Goal: Task Accomplishment & Management: Complete application form

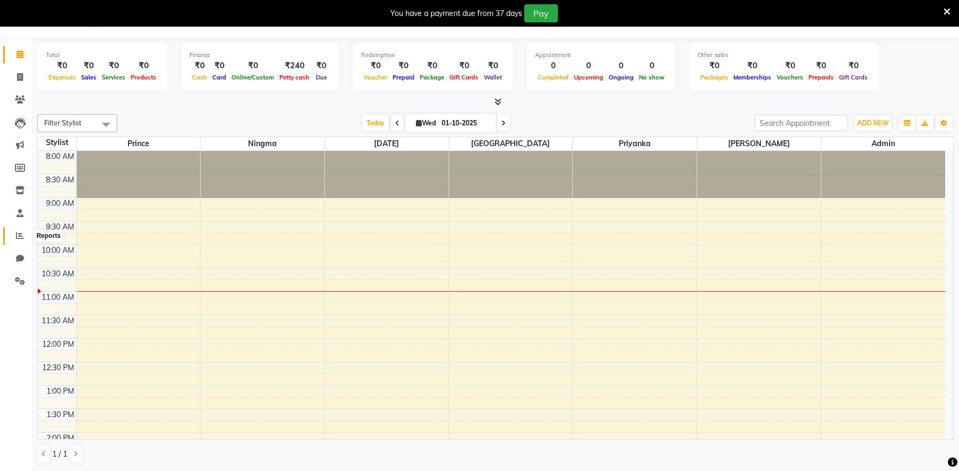
drag, startPoint x: 21, startPoint y: 235, endPoint x: 25, endPoint y: 242, distance: 8.1
click at [21, 235] on icon at bounding box center [20, 236] width 8 height 8
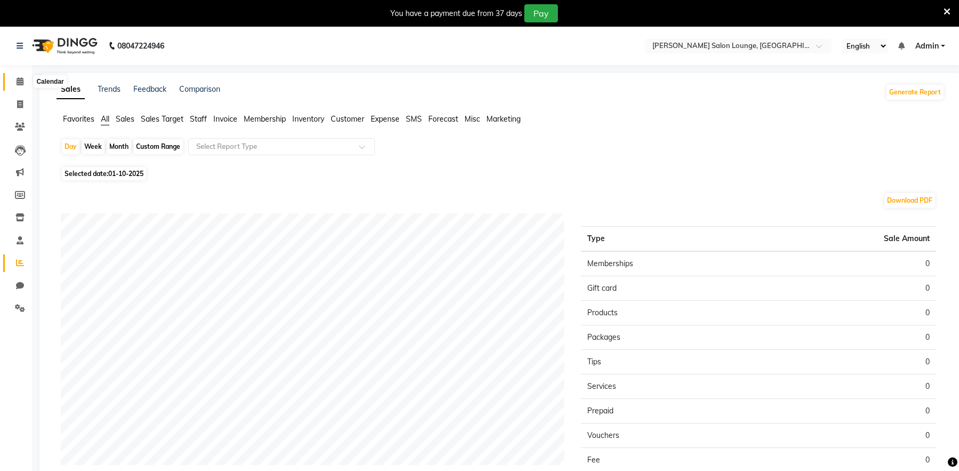
click at [23, 86] on span at bounding box center [20, 82] width 19 height 12
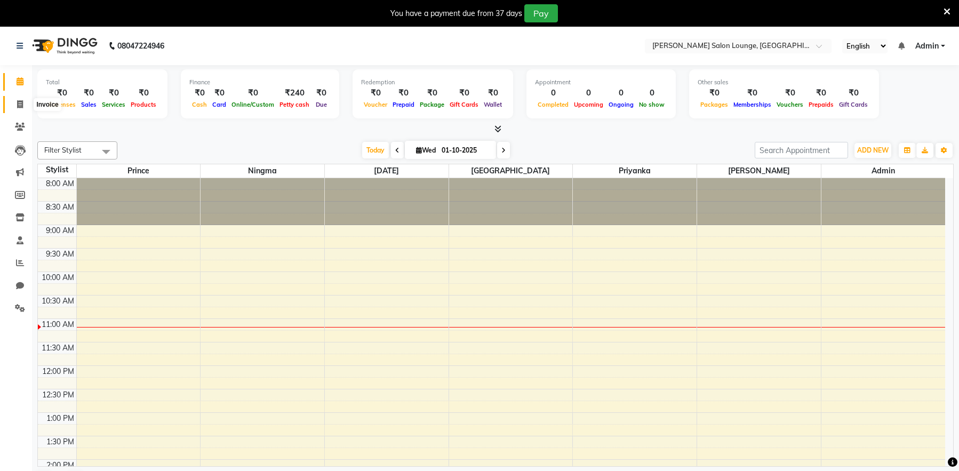
click at [21, 105] on icon at bounding box center [20, 104] width 6 height 8
select select "service"
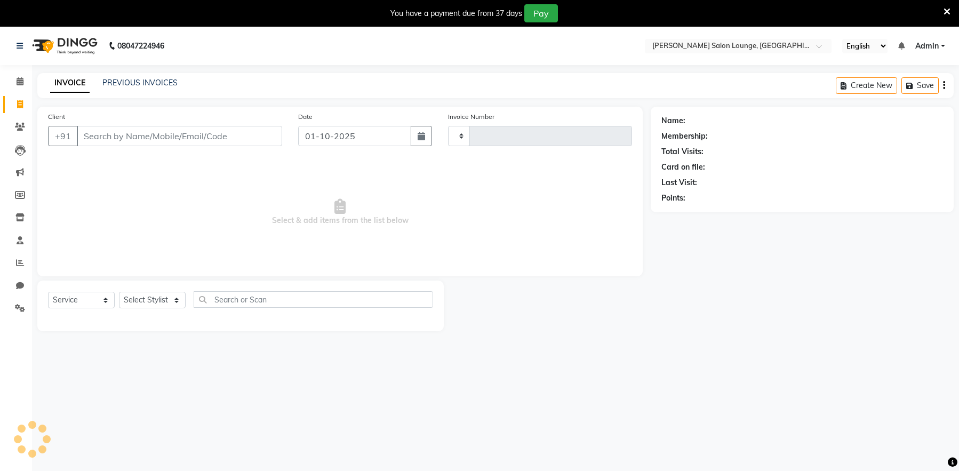
type input "0458"
select select "8909"
click at [145, 131] on input "Client" at bounding box center [179, 136] width 205 height 20
click at [174, 134] on input "Client" at bounding box center [179, 136] width 205 height 20
type input "6200884029"
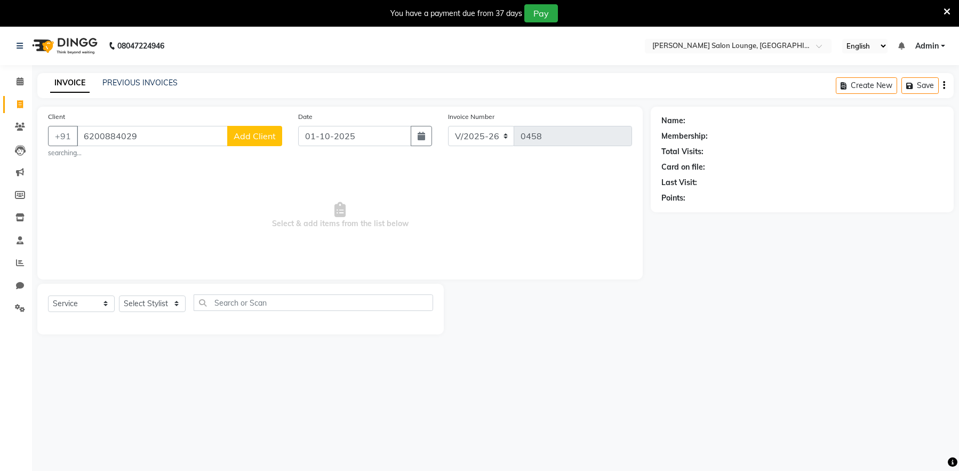
click at [244, 141] on span "Add Client" at bounding box center [255, 136] width 42 height 11
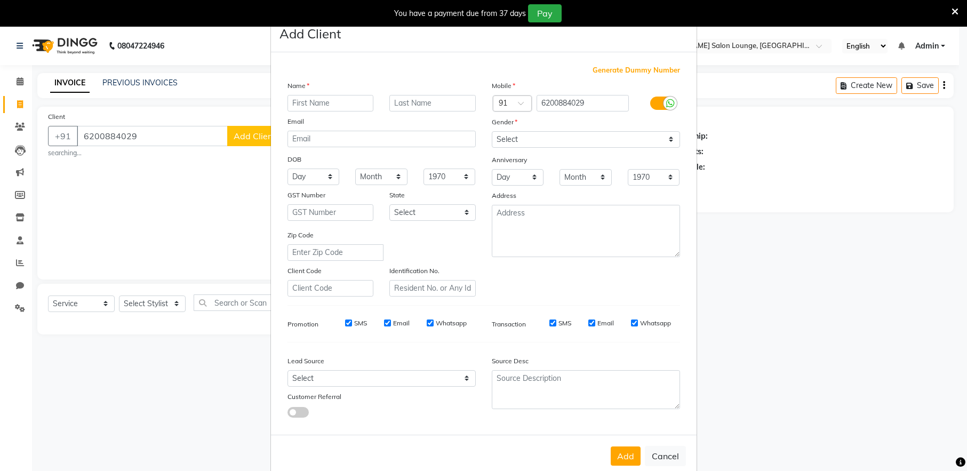
click at [300, 102] on input "text" at bounding box center [331, 103] width 86 height 17
type input "deepak"
click at [418, 104] on input "text" at bounding box center [432, 103] width 86 height 17
type input "kumar"
click at [510, 139] on select "Select [DEMOGRAPHIC_DATA] [DEMOGRAPHIC_DATA] Other Prefer Not To Say" at bounding box center [586, 139] width 188 height 17
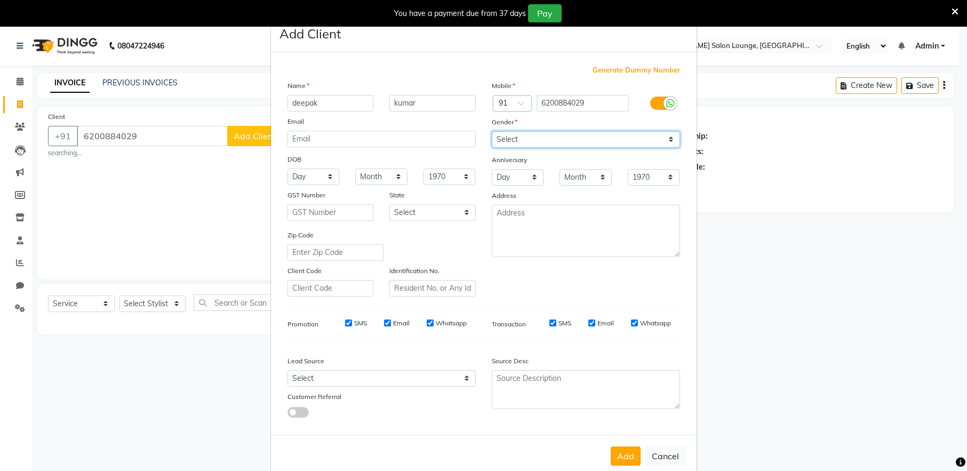
select select "[DEMOGRAPHIC_DATA]"
click at [492, 131] on select "Select [DEMOGRAPHIC_DATA] [DEMOGRAPHIC_DATA] Other Prefer Not To Say" at bounding box center [586, 139] width 188 height 17
click at [623, 451] on button "Add" at bounding box center [626, 456] width 30 height 19
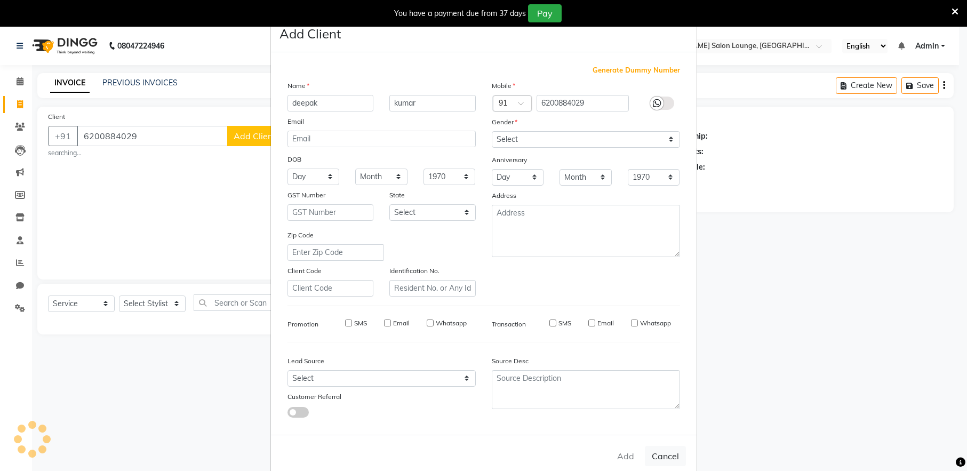
select select
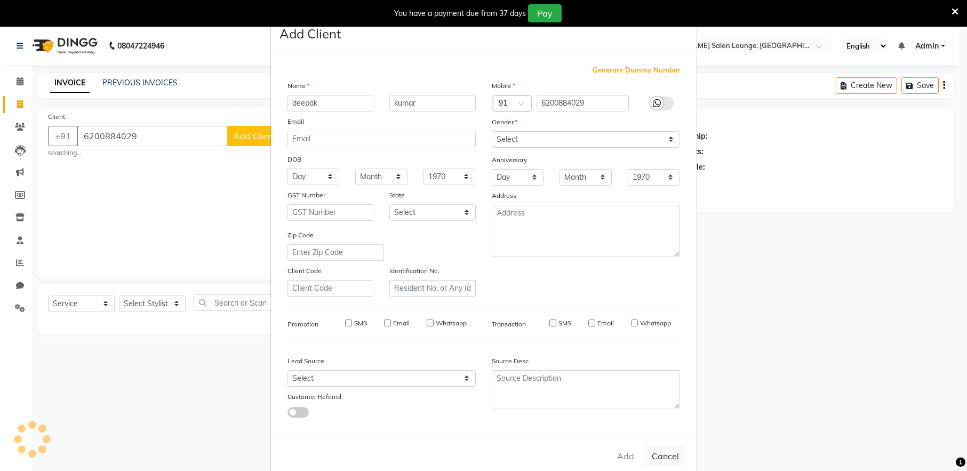
select select
checkbox input "false"
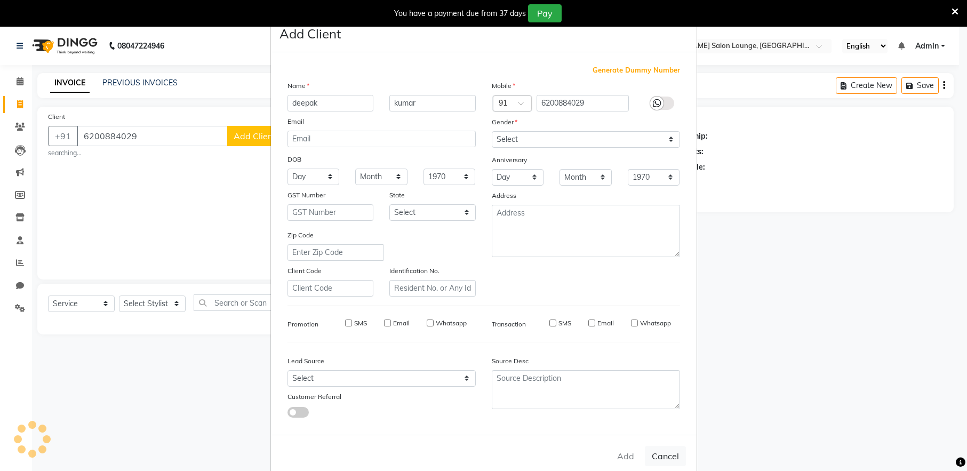
checkbox input "false"
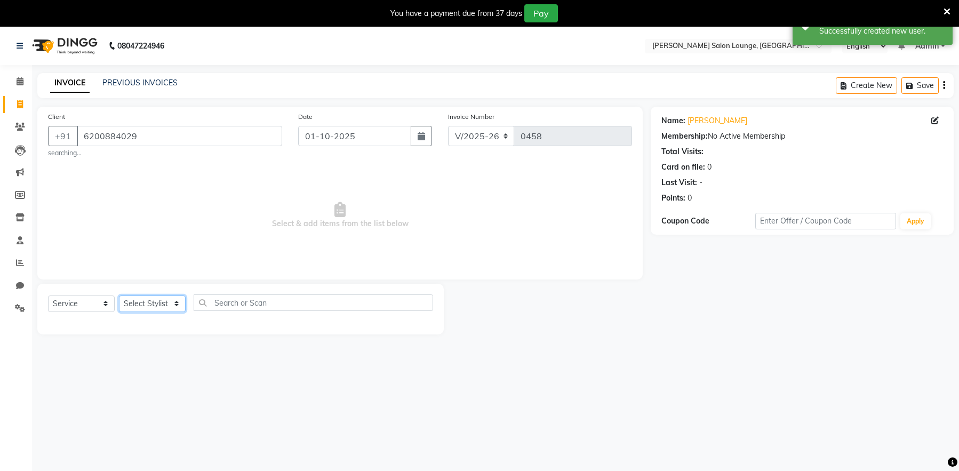
click at [182, 307] on select "Select Stylist [PERSON_NAME] Admin Ningma [PERSON_NAME] [PERSON_NAME][DATE]" at bounding box center [152, 304] width 67 height 17
select select "91731"
click at [119, 296] on select "Select Stylist [PERSON_NAME] Admin Ningma [PERSON_NAME] [PERSON_NAME][DATE]" at bounding box center [152, 304] width 67 height 17
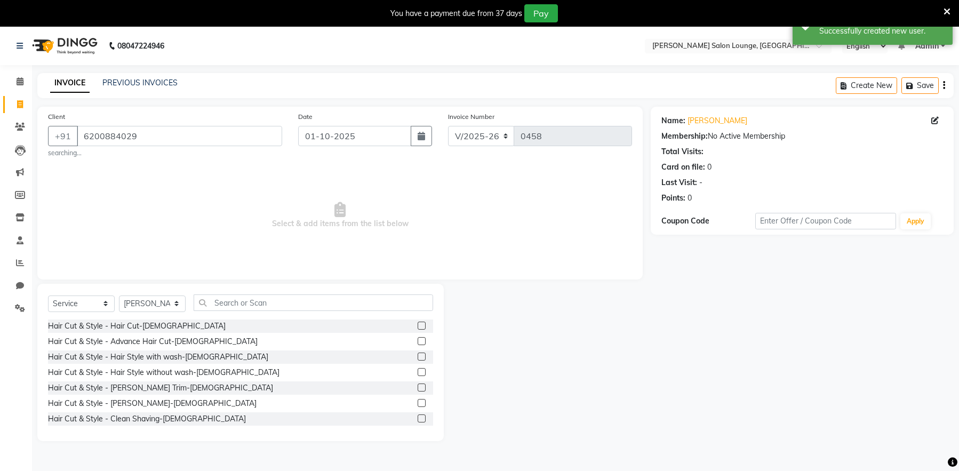
click at [418, 417] on label at bounding box center [422, 419] width 8 height 8
click at [418, 417] on input "checkbox" at bounding box center [421, 419] width 7 height 7
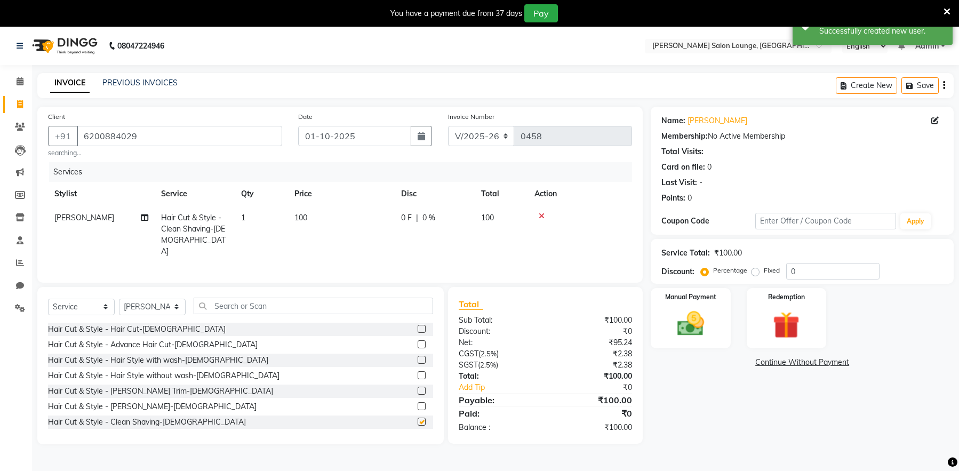
checkbox input "false"
click at [790, 275] on input "0" at bounding box center [832, 271] width 93 height 17
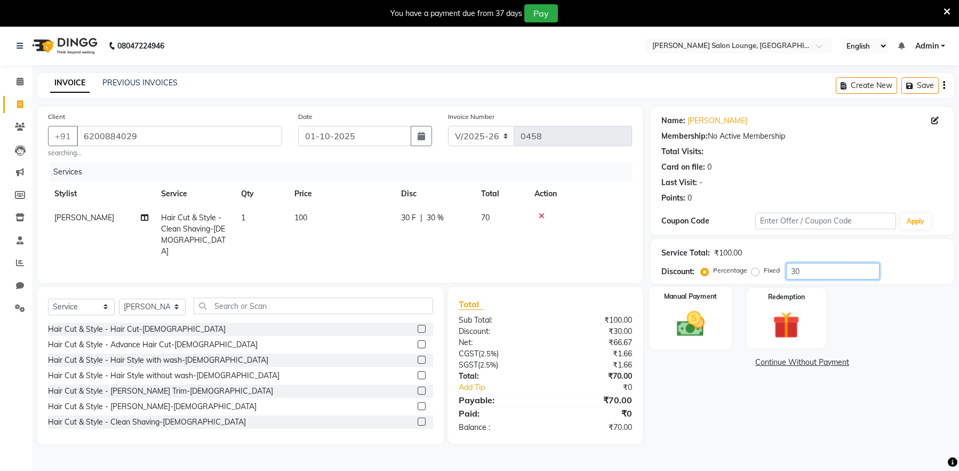
type input "30"
click at [681, 323] on img at bounding box center [690, 324] width 45 height 32
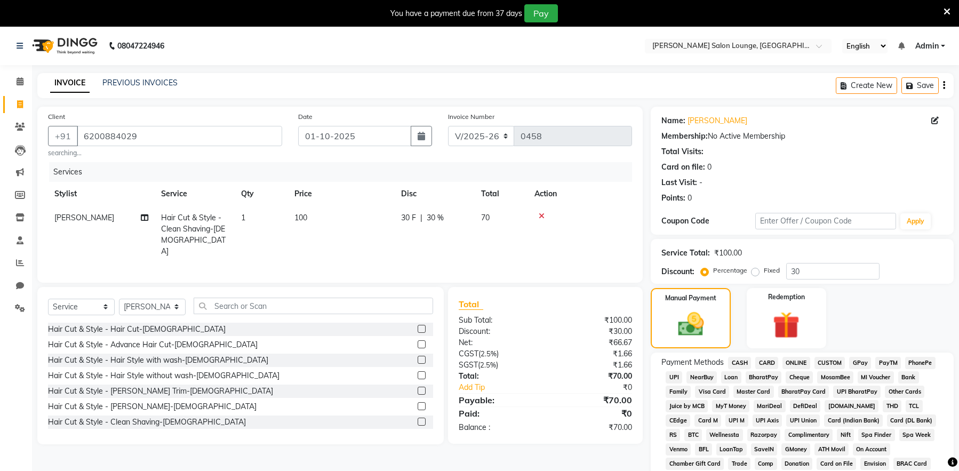
click at [672, 375] on span "UPI" at bounding box center [674, 377] width 17 height 12
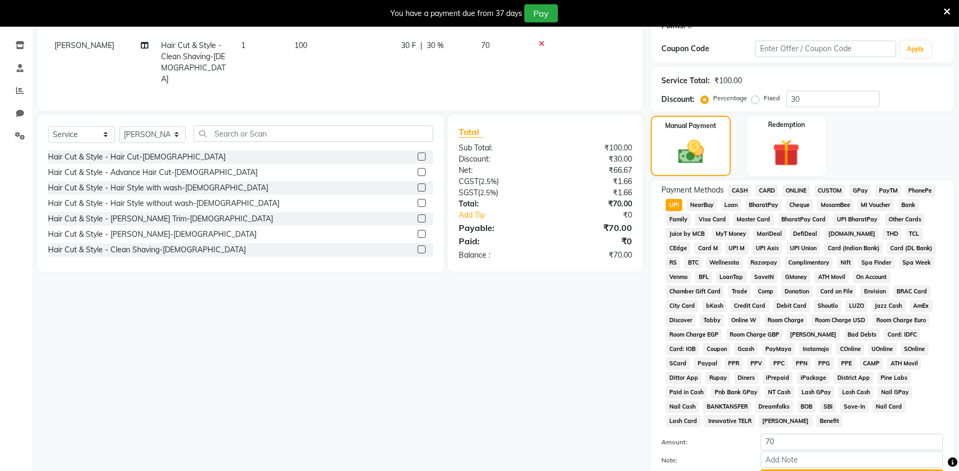
scroll to position [256, 0]
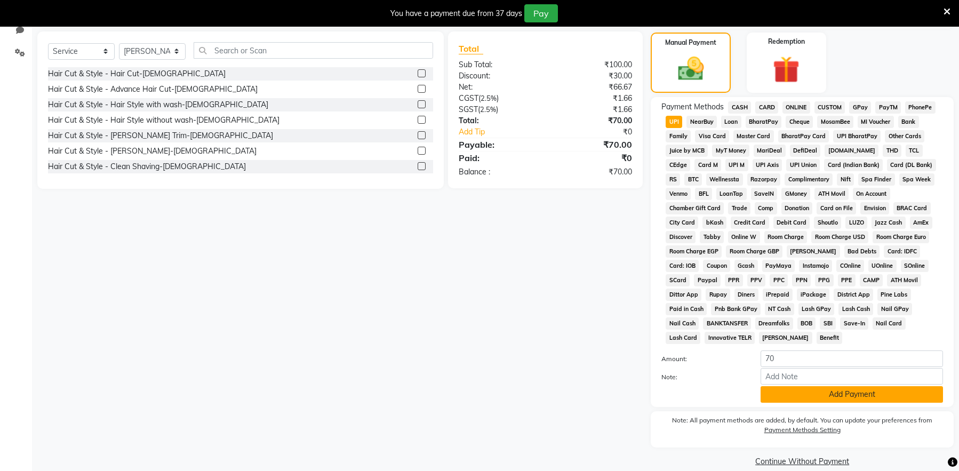
click at [880, 386] on button "Add Payment" at bounding box center [852, 394] width 182 height 17
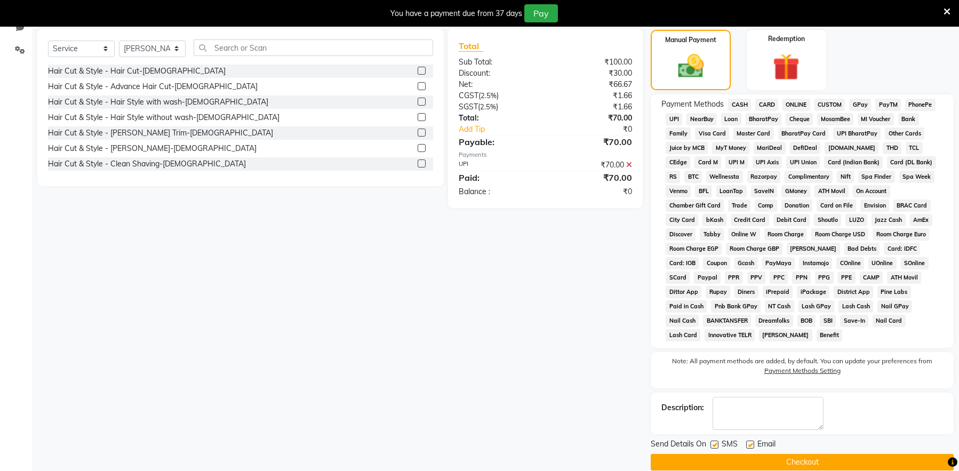
scroll to position [259, 0]
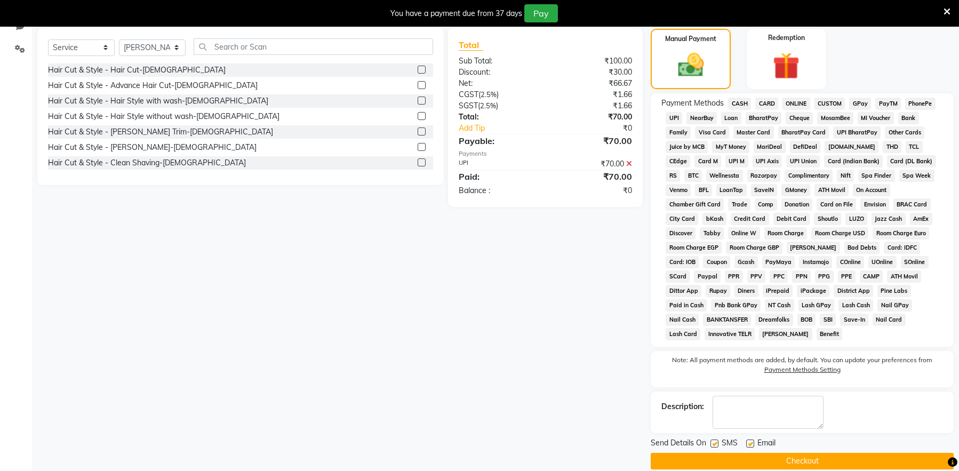
click at [819, 453] on button "Checkout" at bounding box center [802, 461] width 303 height 17
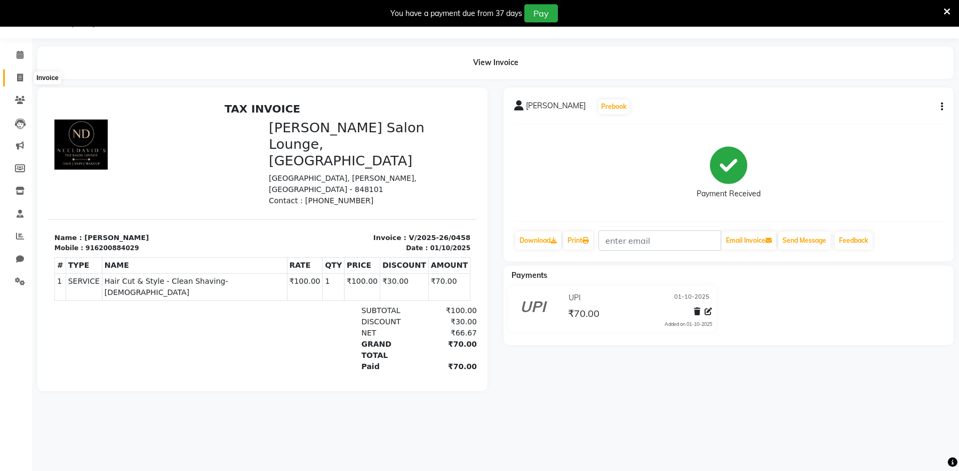
click at [23, 78] on span at bounding box center [20, 78] width 19 height 12
select select "service"
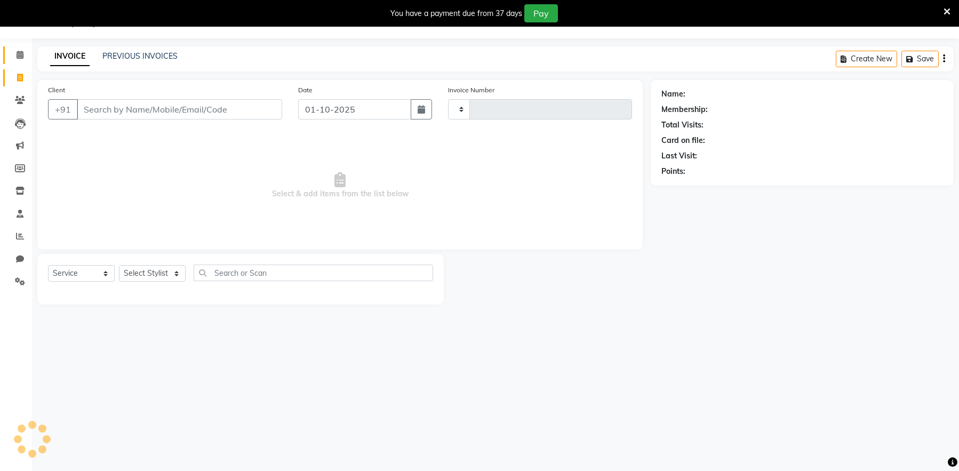
type input "0459"
select select "8909"
click at [25, 56] on span at bounding box center [20, 55] width 19 height 12
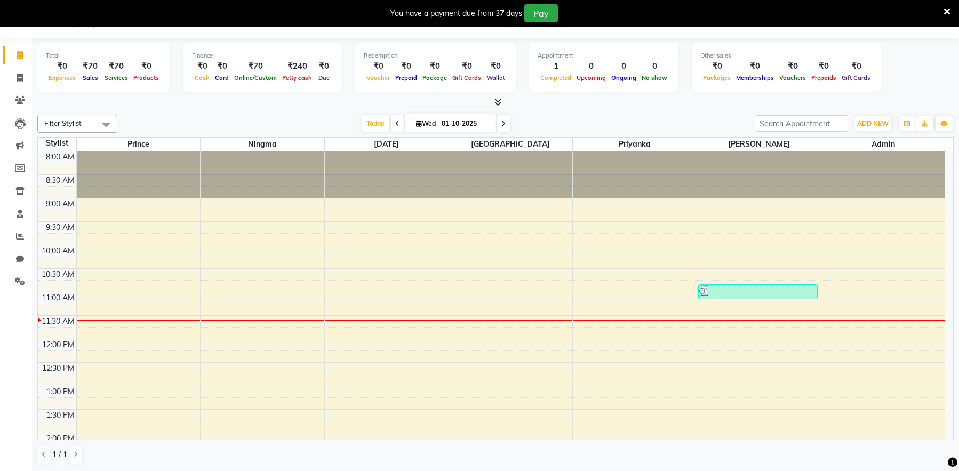
click at [273, 117] on div "[DATE] [DATE]" at bounding box center [436, 124] width 627 height 16
click at [16, 99] on icon at bounding box center [20, 100] width 10 height 8
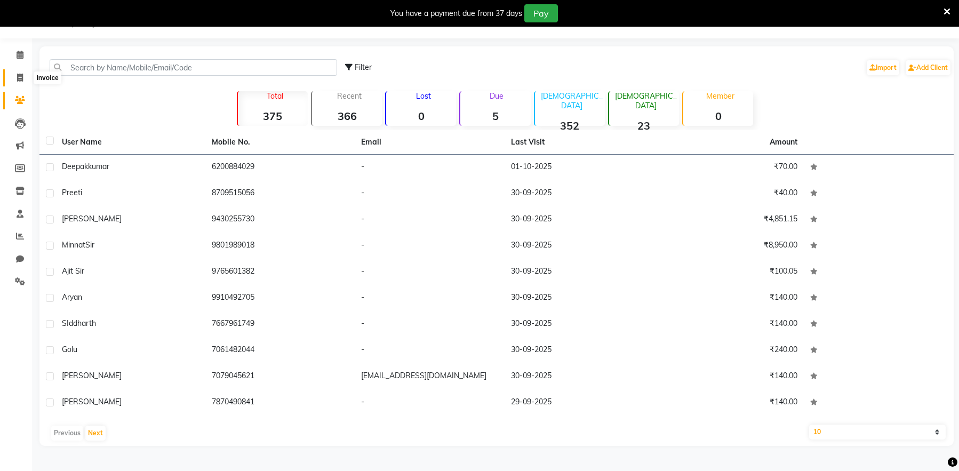
click at [19, 78] on icon at bounding box center [20, 78] width 6 height 8
select select "service"
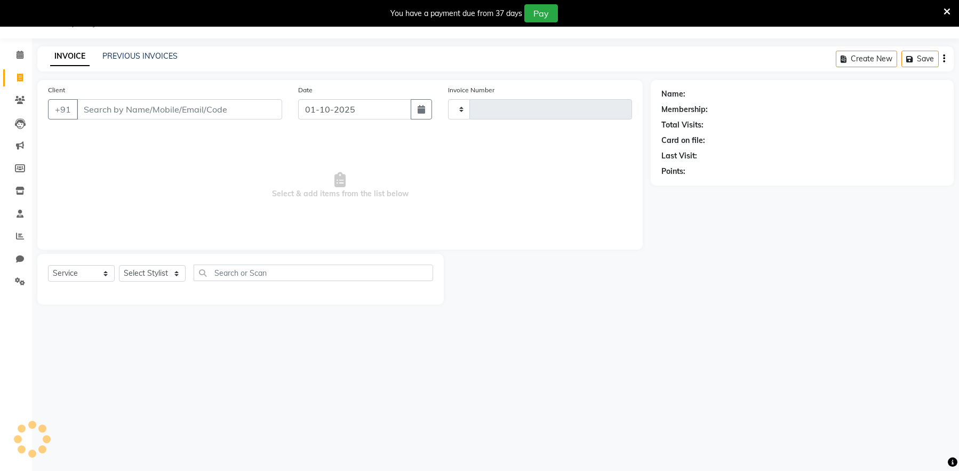
type input "0459"
select select "8909"
click at [20, 55] on icon at bounding box center [20, 55] width 7 height 8
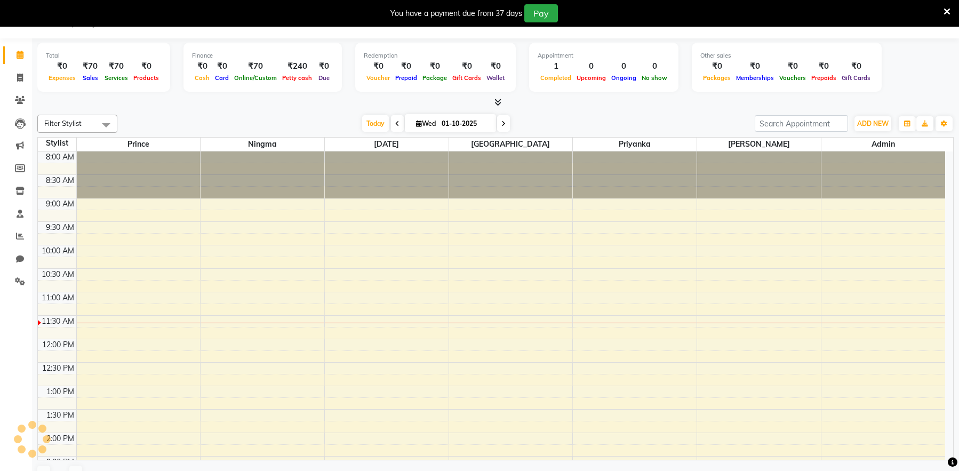
scroll to position [141, 0]
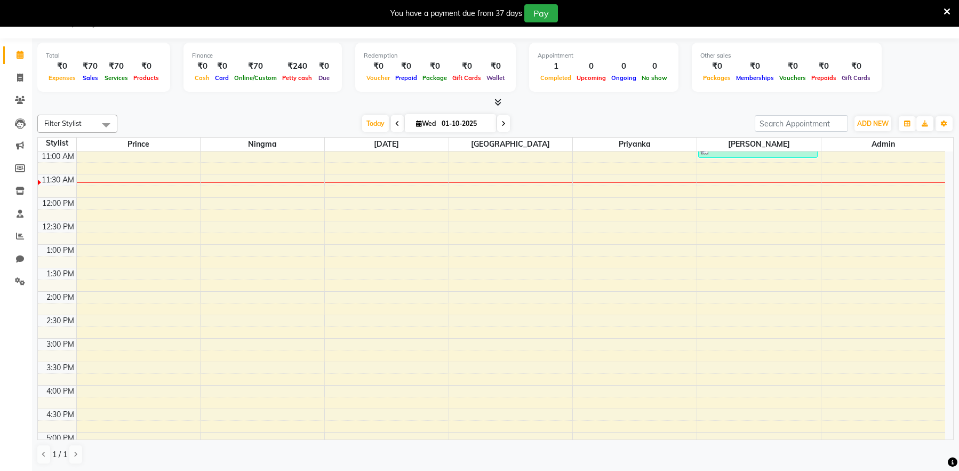
click at [945, 11] on icon at bounding box center [947, 12] width 7 height 10
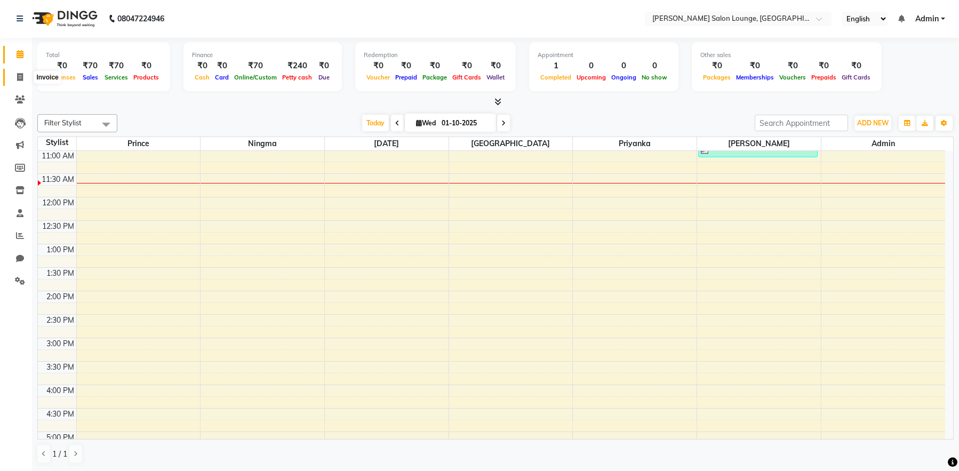
click at [21, 74] on icon at bounding box center [20, 77] width 6 height 8
select select "service"
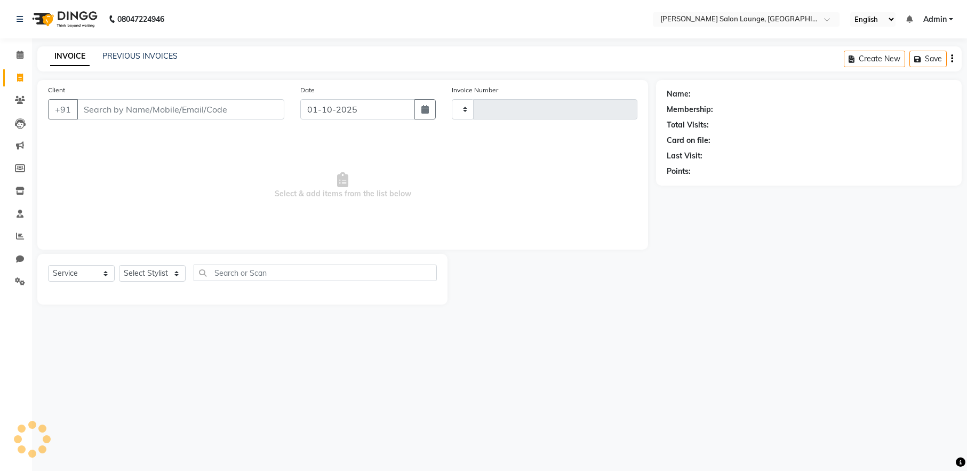
type input "0459"
select select "8909"
click at [108, 104] on input "Client" at bounding box center [181, 109] width 208 height 20
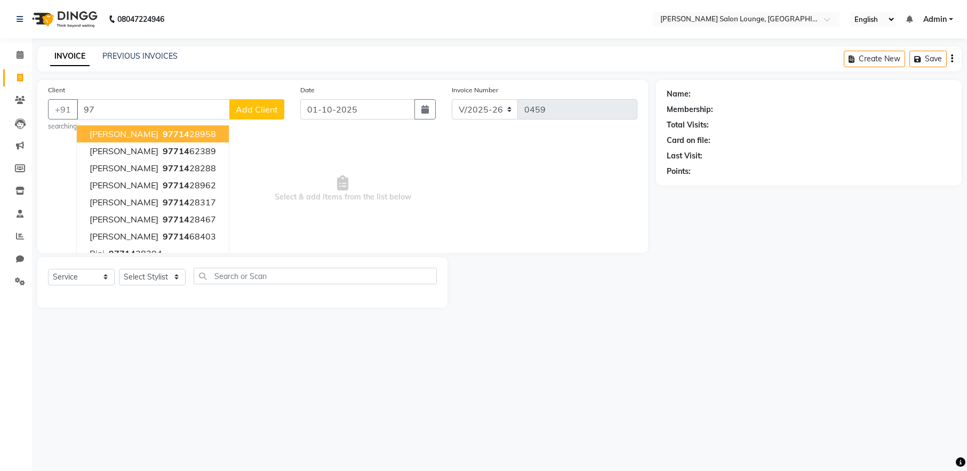
type input "9"
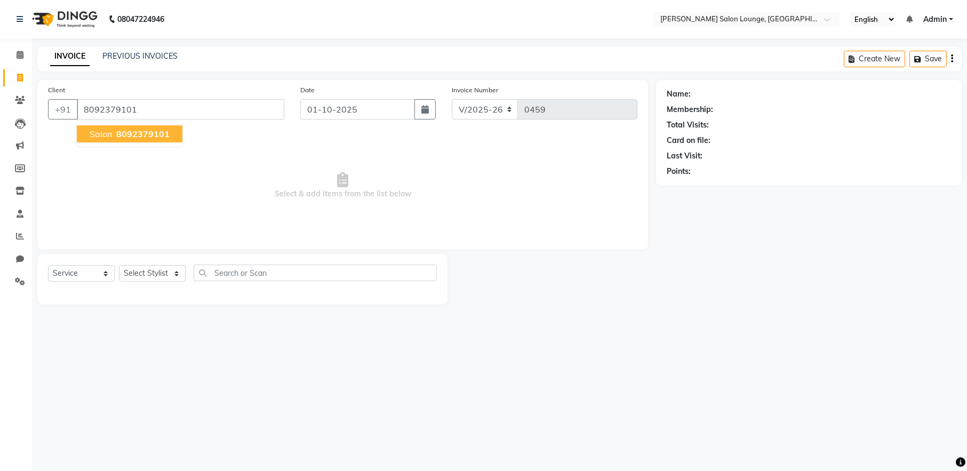
type input "8092379101"
click at [117, 132] on span "8092379101" at bounding box center [142, 134] width 53 height 11
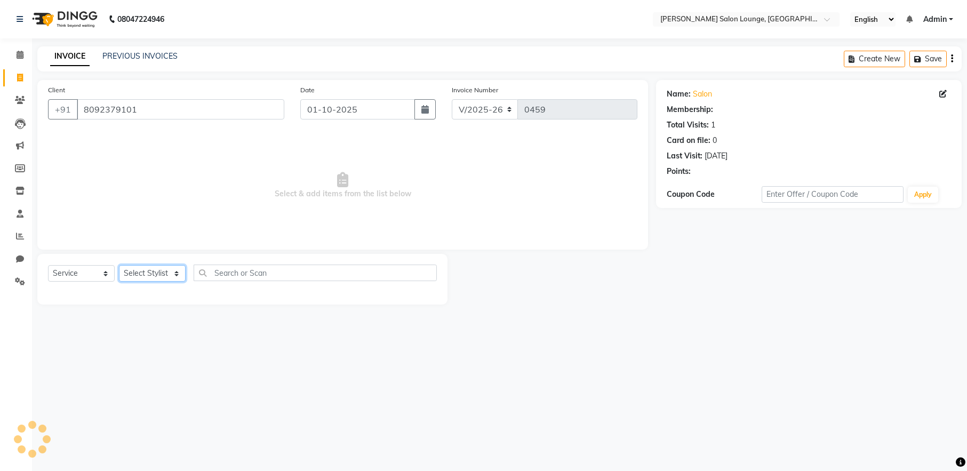
click at [175, 274] on select "Select Stylist [PERSON_NAME] Admin Ningma [PERSON_NAME] [PERSON_NAME][DATE]" at bounding box center [152, 273] width 67 height 17
select select "91731"
click at [119, 265] on select "Select Stylist [PERSON_NAME] Admin Ningma [PERSON_NAME] [PERSON_NAME][DATE]" at bounding box center [152, 273] width 67 height 17
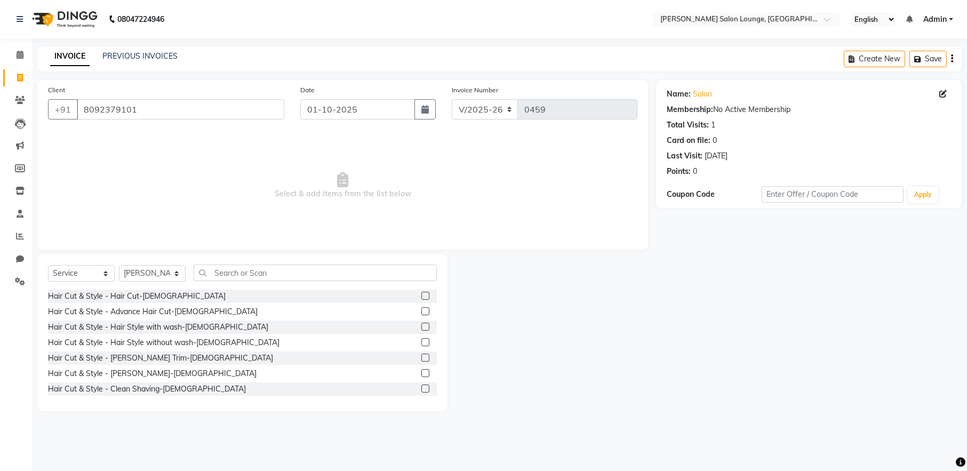
click at [421, 389] on label at bounding box center [425, 389] width 8 height 8
click at [421, 389] on input "checkbox" at bounding box center [424, 389] width 7 height 7
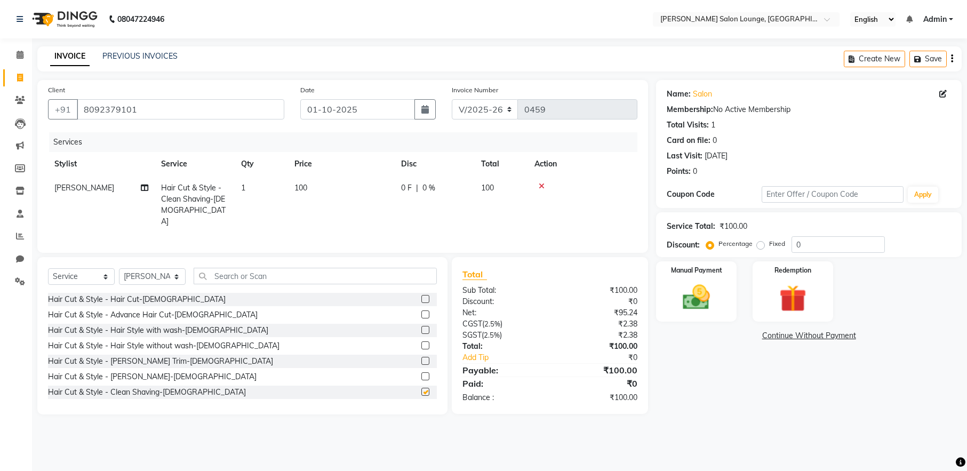
checkbox input "false"
click at [361, 268] on input "text" at bounding box center [315, 276] width 243 height 17
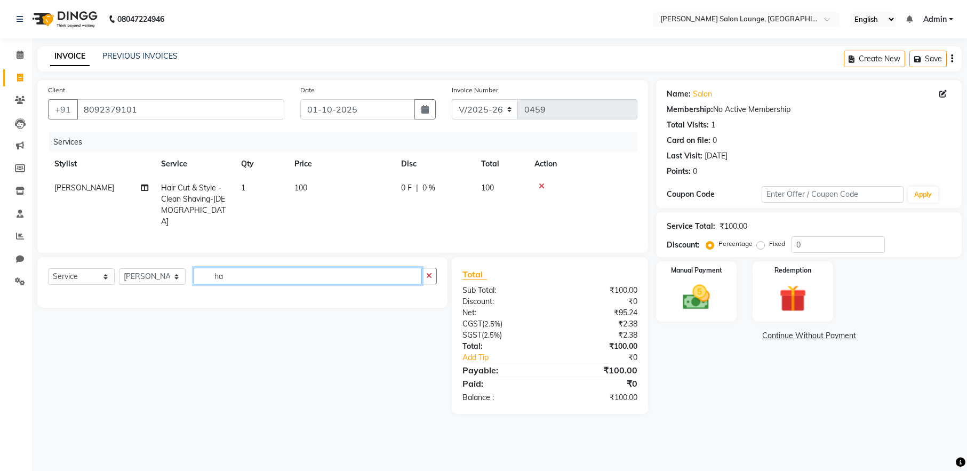
type input "h"
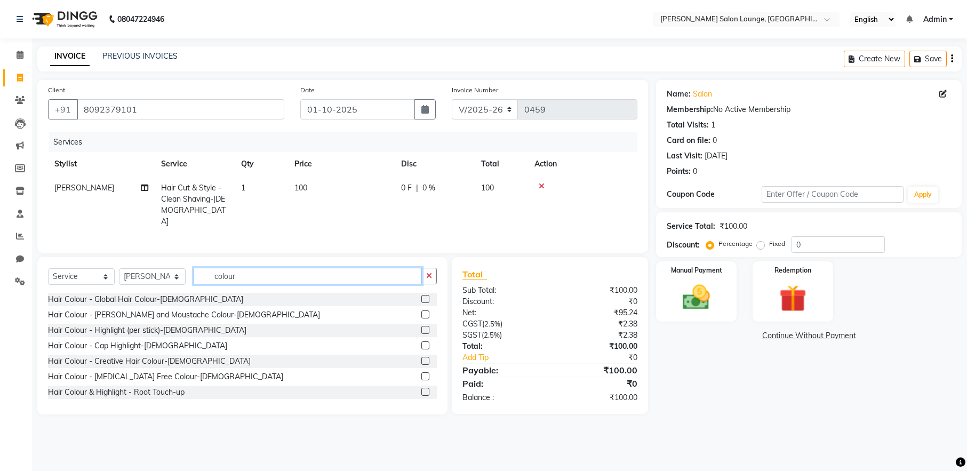
type input "colour"
click at [421, 297] on label at bounding box center [425, 299] width 8 height 8
click at [421, 297] on input "checkbox" at bounding box center [424, 299] width 7 height 7
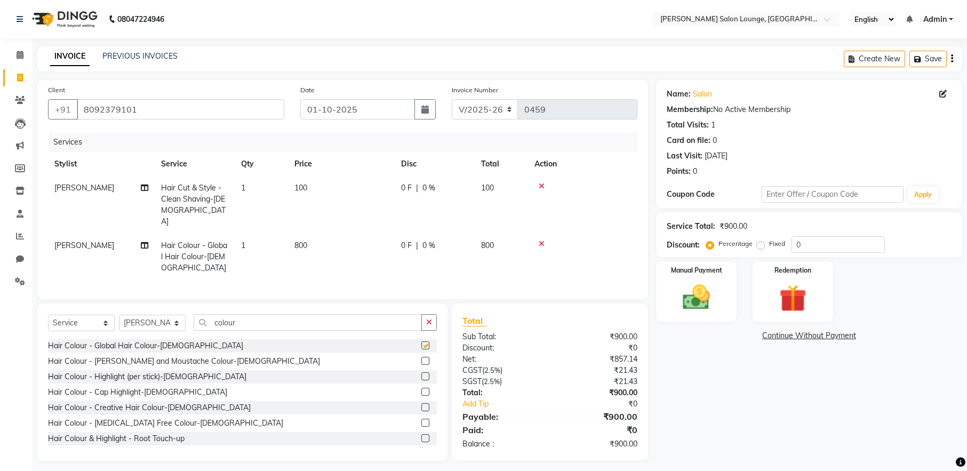
checkbox input "false"
click at [794, 240] on input "0" at bounding box center [838, 244] width 93 height 17
type input "30"
click at [719, 301] on img at bounding box center [696, 297] width 46 height 33
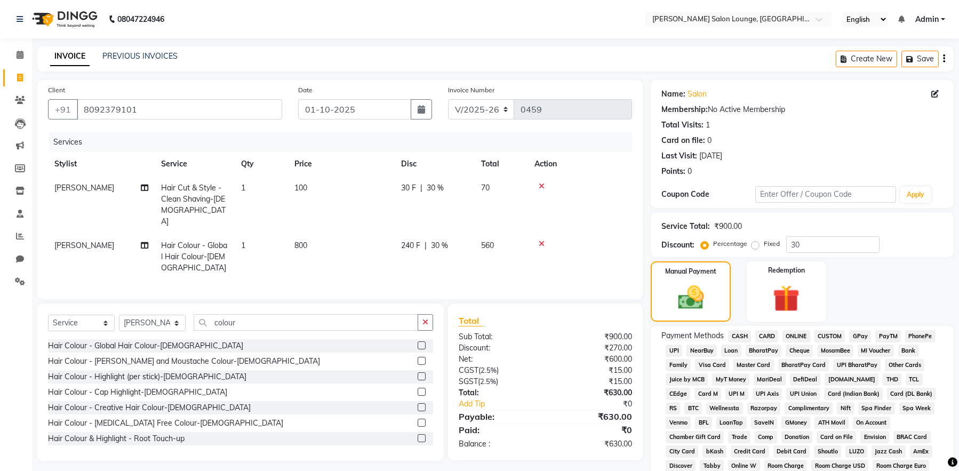
click at [747, 333] on span "CASH" at bounding box center [739, 336] width 23 height 12
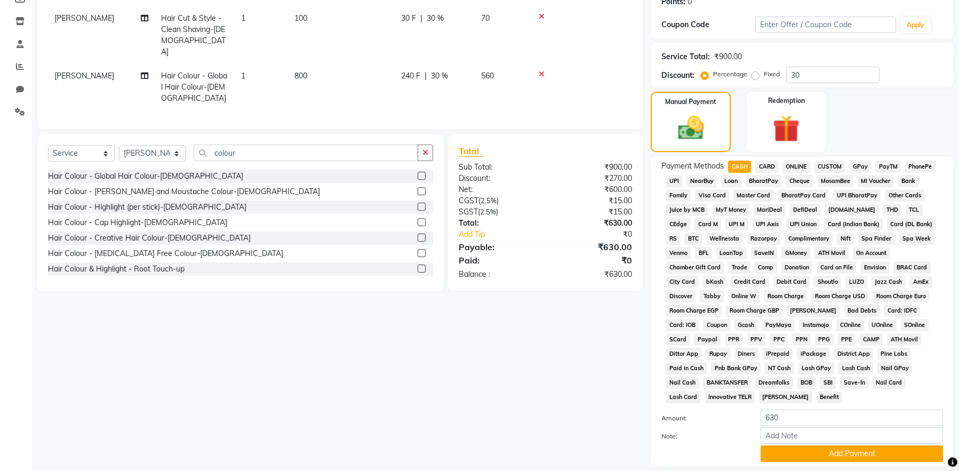
scroll to position [229, 0]
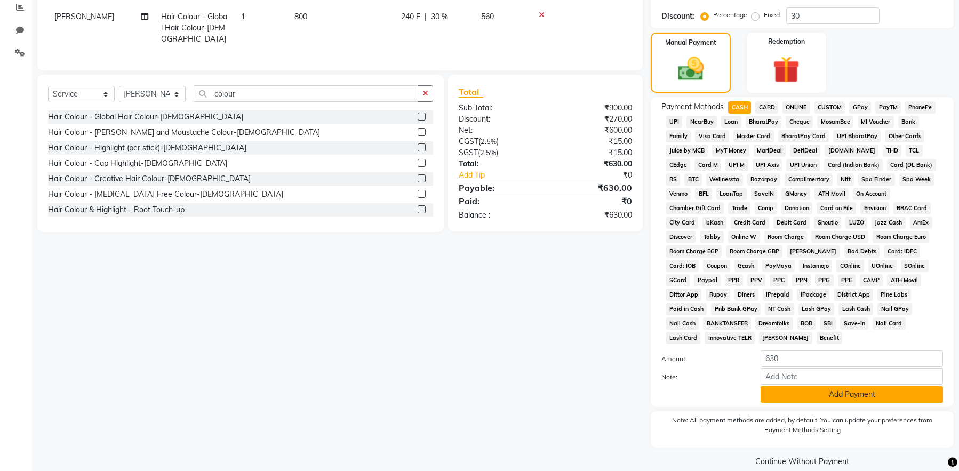
click at [789, 386] on button "Add Payment" at bounding box center [852, 394] width 182 height 17
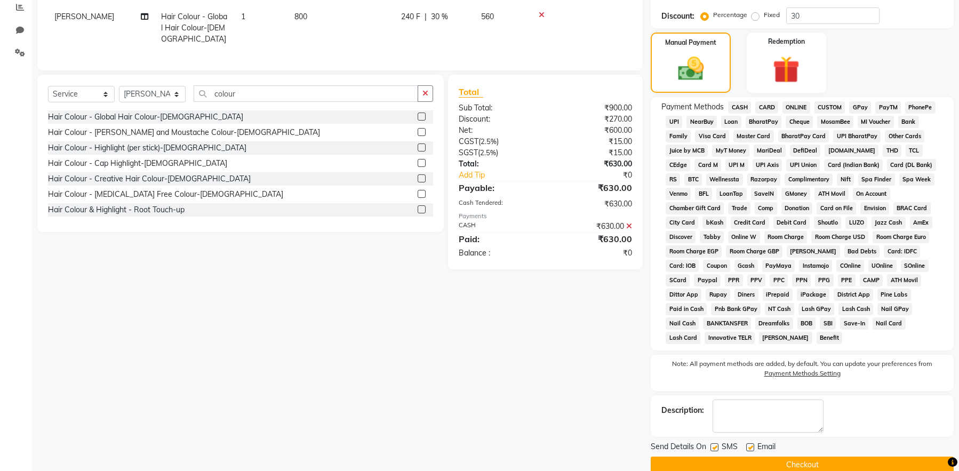
click at [786, 457] on button "Checkout" at bounding box center [802, 465] width 303 height 17
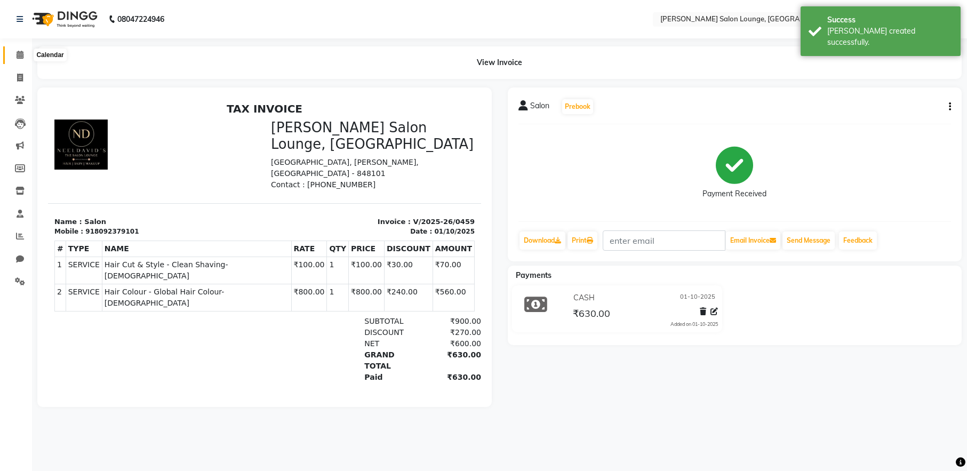
click at [24, 58] on span at bounding box center [20, 55] width 19 height 12
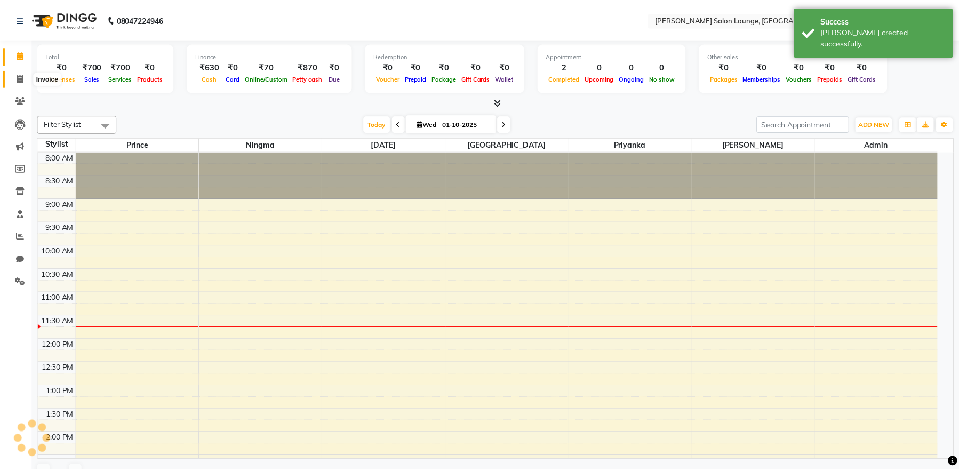
scroll to position [141, 0]
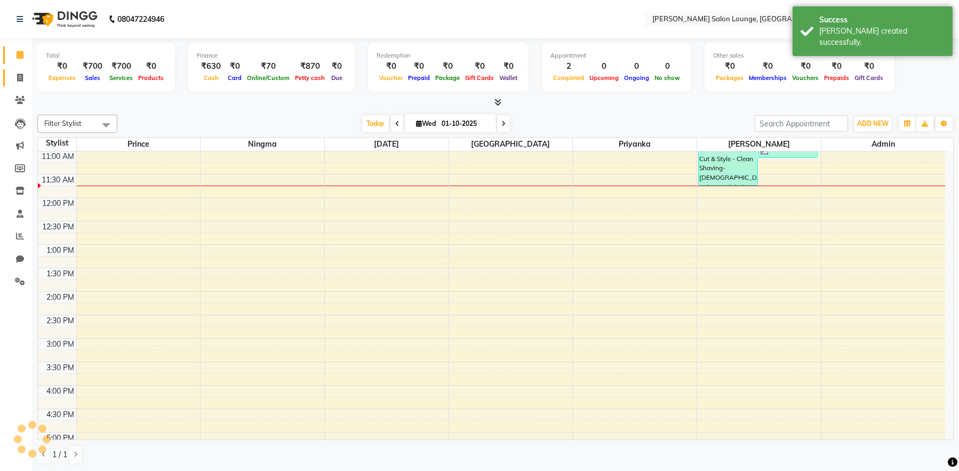
click at [21, 78] on icon at bounding box center [20, 78] width 6 height 8
select select "service"
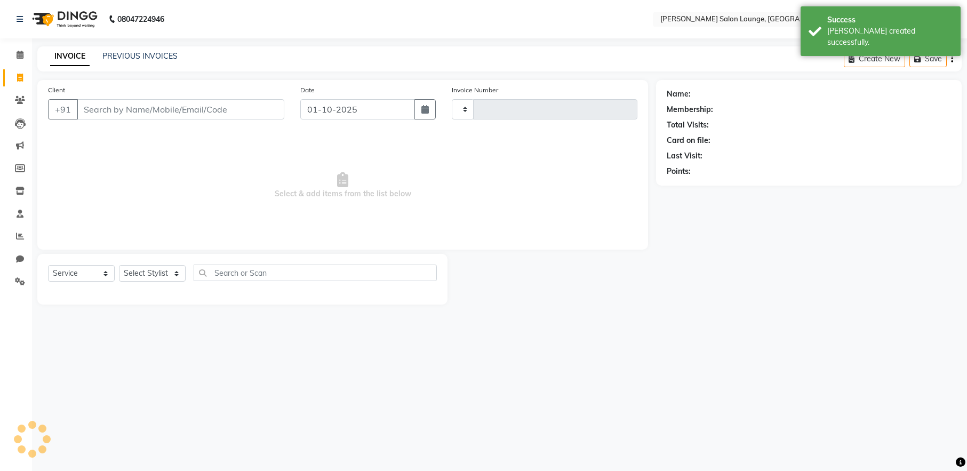
type input "0460"
select select "8909"
click at [179, 116] on input "Client" at bounding box center [181, 109] width 208 height 20
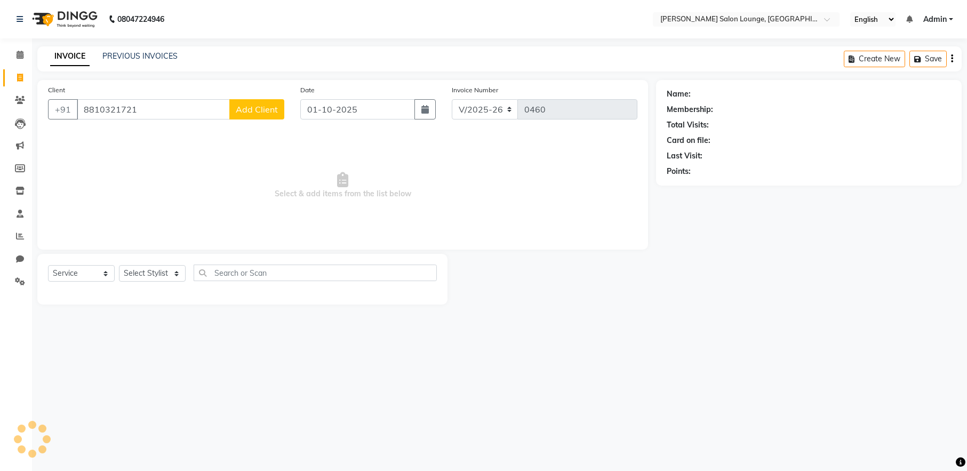
type input "8810321721"
click at [290, 108] on div "Client [PHONE_NUMBER] Add Client" at bounding box center [166, 106] width 252 height 44
click at [271, 107] on span "Add Client" at bounding box center [257, 109] width 42 height 11
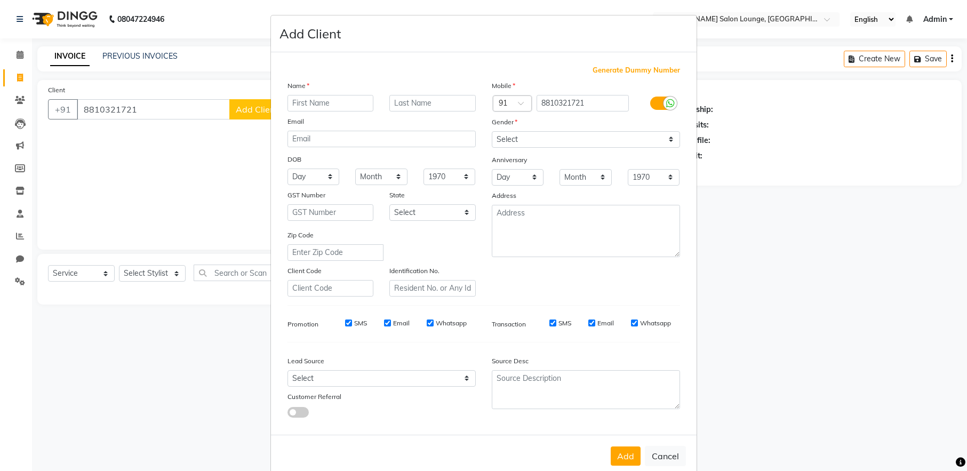
click at [304, 98] on input "text" at bounding box center [331, 103] width 86 height 17
type input "[PERSON_NAME]"
click at [547, 136] on select "Select [DEMOGRAPHIC_DATA] [DEMOGRAPHIC_DATA] Other Prefer Not To Say" at bounding box center [586, 139] width 188 height 17
click at [492, 131] on select "Select [DEMOGRAPHIC_DATA] [DEMOGRAPHIC_DATA] Other Prefer Not To Say" at bounding box center [586, 139] width 188 height 17
click at [546, 141] on select "Select [DEMOGRAPHIC_DATA] [DEMOGRAPHIC_DATA] Other Prefer Not To Say" at bounding box center [586, 139] width 188 height 17
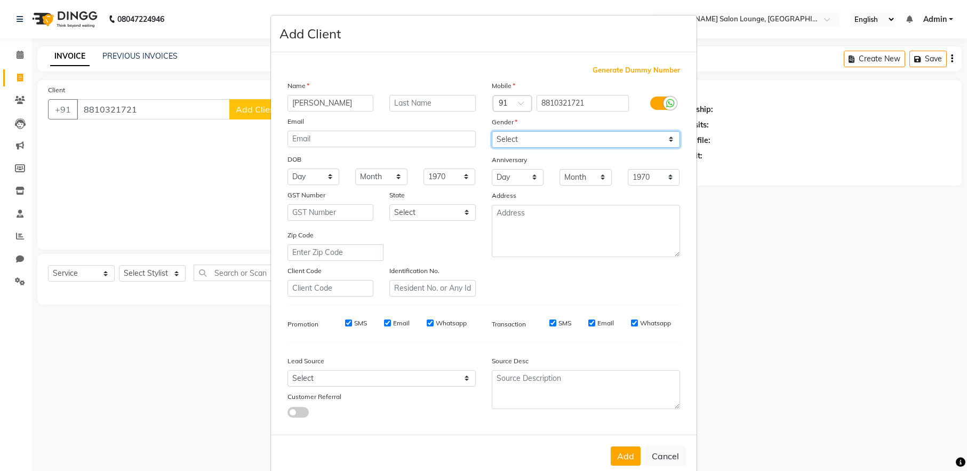
select select "[DEMOGRAPHIC_DATA]"
click at [492, 131] on select "Select [DEMOGRAPHIC_DATA] [DEMOGRAPHIC_DATA] Other Prefer Not To Say" at bounding box center [586, 139] width 188 height 17
click at [632, 458] on button "Add" at bounding box center [626, 456] width 30 height 19
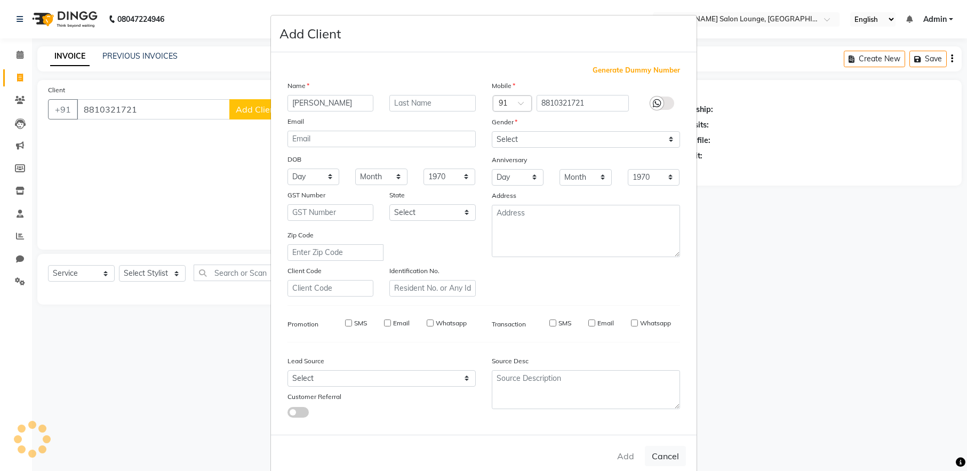
select select
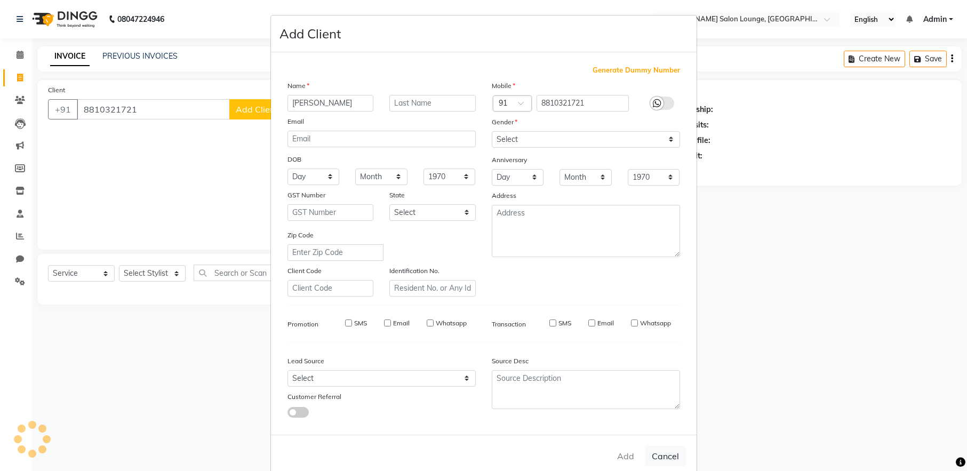
select select
checkbox input "false"
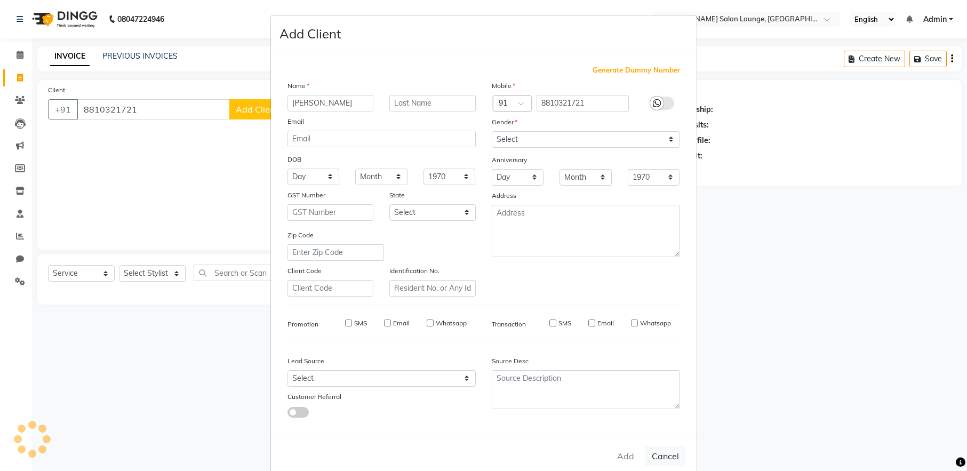
checkbox input "false"
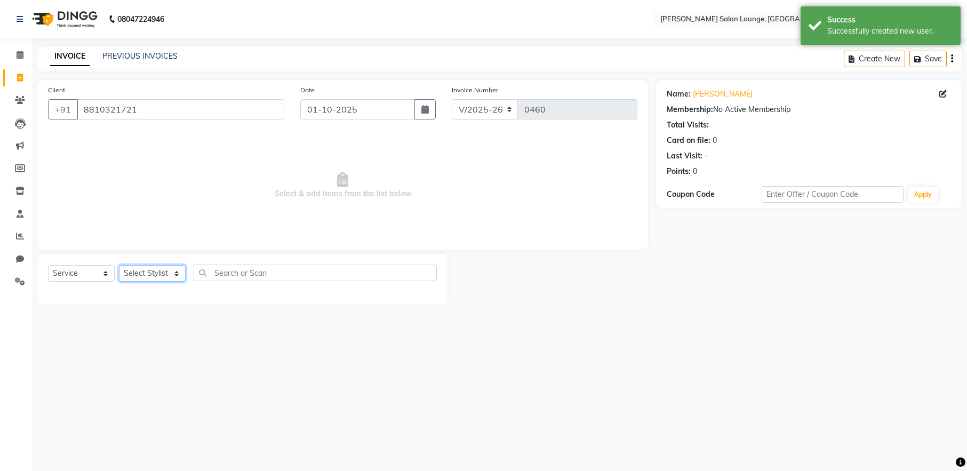
click at [168, 273] on select "Select Stylist [PERSON_NAME] Admin Ningma [PERSON_NAME] [PERSON_NAME][DATE]" at bounding box center [152, 273] width 67 height 17
click at [175, 269] on select "Select Stylist [PERSON_NAME] Admin Ningma [PERSON_NAME] [PERSON_NAME][DATE]" at bounding box center [152, 273] width 67 height 17
select select "91731"
click at [119, 265] on select "Select Stylist [PERSON_NAME] Admin Ningma [PERSON_NAME] [PERSON_NAME][DATE]" at bounding box center [152, 273] width 67 height 17
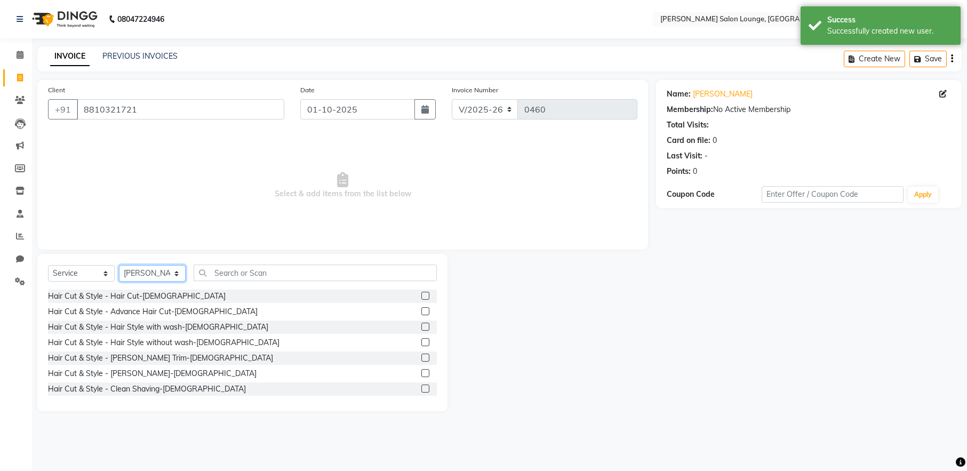
click at [175, 269] on select "Select Stylist [PERSON_NAME] Admin Ningma [PERSON_NAME] [PERSON_NAME][DATE]" at bounding box center [152, 273] width 67 height 17
click at [259, 273] on input "text" at bounding box center [315, 273] width 243 height 17
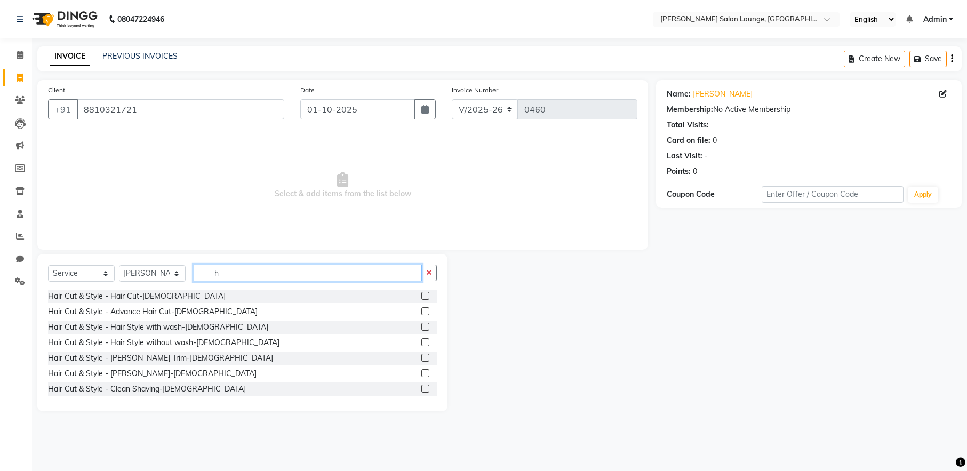
type input "h"
click at [421, 296] on label at bounding box center [425, 296] width 8 height 8
click at [421, 296] on input "checkbox" at bounding box center [424, 296] width 7 height 7
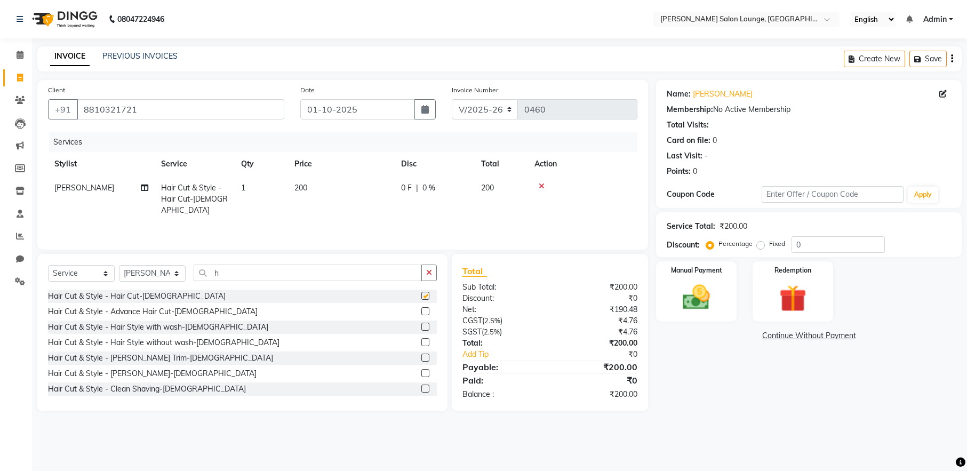
checkbox input "false"
click at [429, 275] on icon "button" at bounding box center [429, 272] width 6 height 7
click at [421, 375] on label at bounding box center [425, 373] width 8 height 8
click at [421, 375] on input "checkbox" at bounding box center [424, 373] width 7 height 7
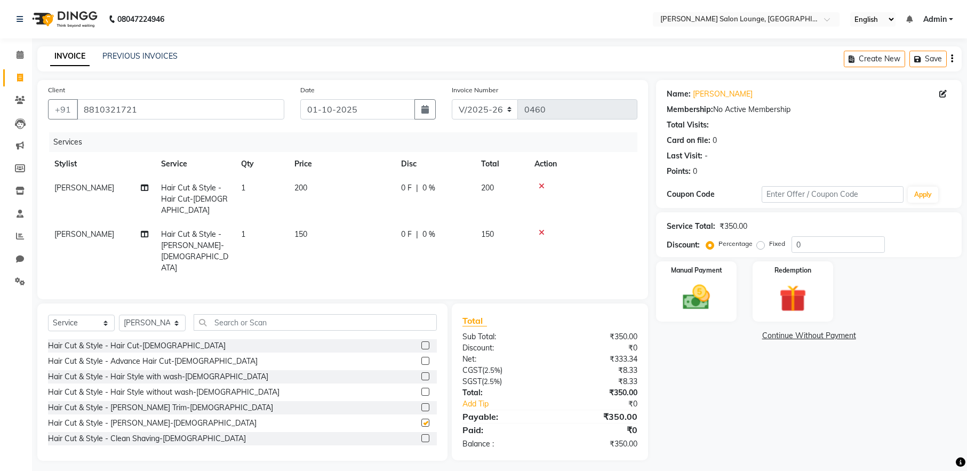
checkbox input "false"
click at [792, 244] on input "0" at bounding box center [838, 244] width 93 height 17
type input "30"
click at [542, 185] on icon at bounding box center [542, 185] width 6 height 7
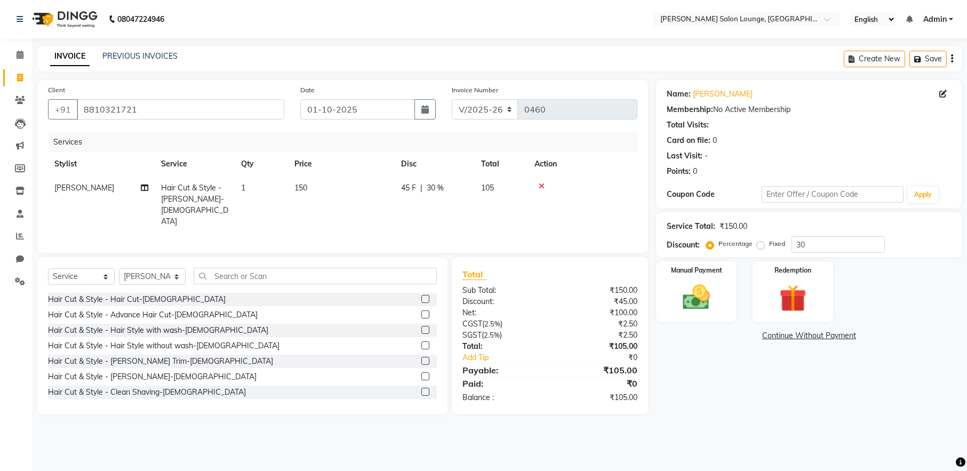
click at [540, 186] on icon at bounding box center [542, 185] width 6 height 7
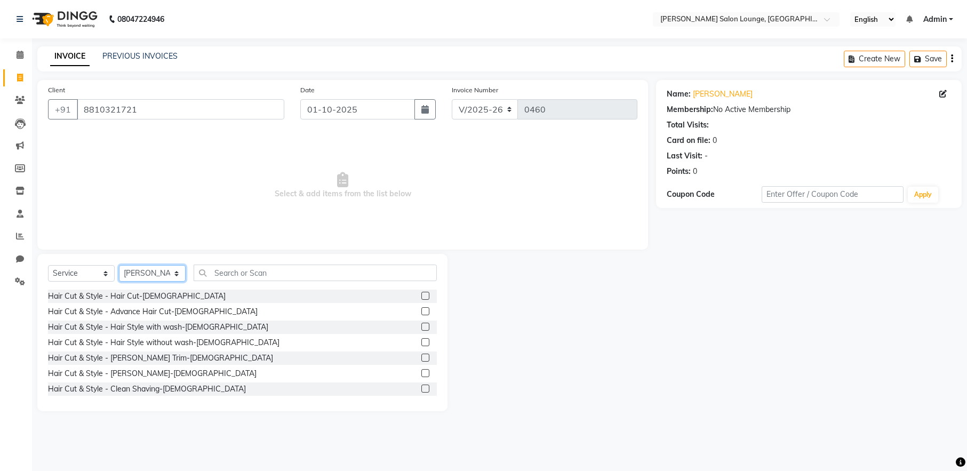
click at [161, 273] on select "Select Stylist [PERSON_NAME] Admin Ningma [PERSON_NAME] [PERSON_NAME][DATE]" at bounding box center [152, 273] width 67 height 17
select select "89950"
click at [119, 265] on select "Select Stylist [PERSON_NAME] Admin Ningma [PERSON_NAME] [PERSON_NAME][DATE]" at bounding box center [152, 273] width 67 height 17
click at [421, 296] on label at bounding box center [425, 296] width 8 height 8
click at [421, 296] on input "checkbox" at bounding box center [424, 296] width 7 height 7
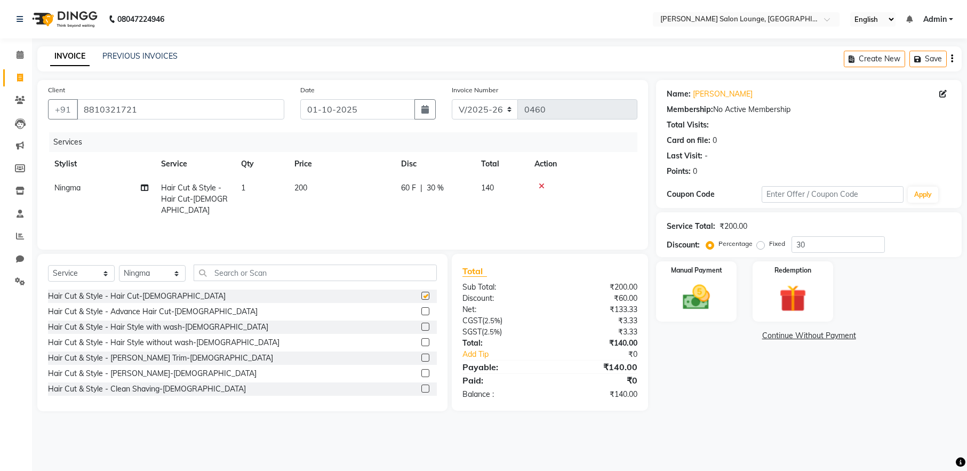
checkbox input "false"
click at [176, 271] on select "Select Stylist [PERSON_NAME] Admin Ningma [PERSON_NAME] [PERSON_NAME][DATE]" at bounding box center [152, 273] width 67 height 17
select select "89949"
click at [119, 265] on select "Select Stylist [PERSON_NAME] Admin Ningma [PERSON_NAME] [PERSON_NAME][DATE]" at bounding box center [152, 273] width 67 height 17
click at [421, 373] on label at bounding box center [425, 373] width 8 height 8
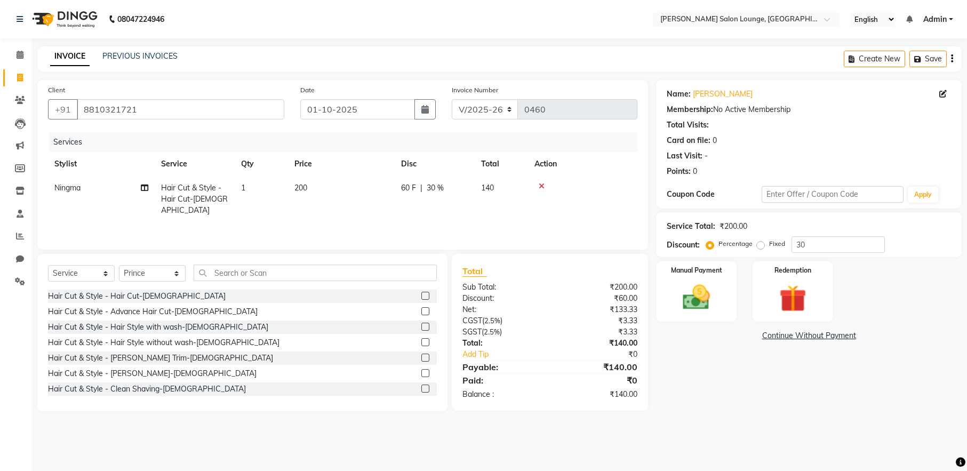
click at [421, 373] on input "checkbox" at bounding box center [424, 373] width 7 height 7
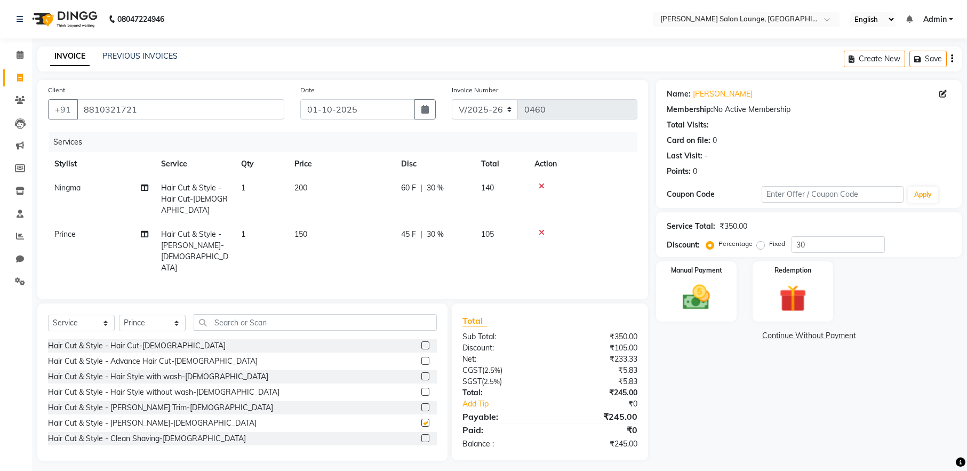
checkbox input "false"
click at [680, 289] on img at bounding box center [696, 297] width 46 height 33
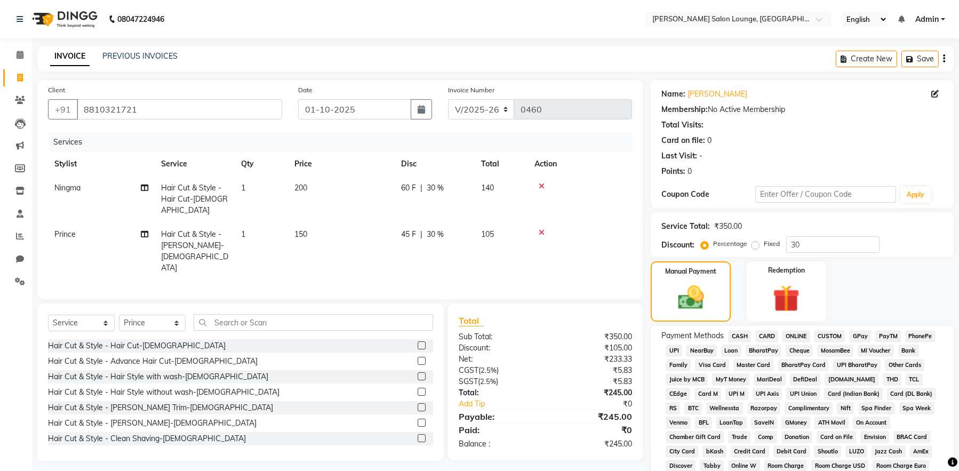
click at [672, 351] on span "UPI" at bounding box center [674, 351] width 17 height 12
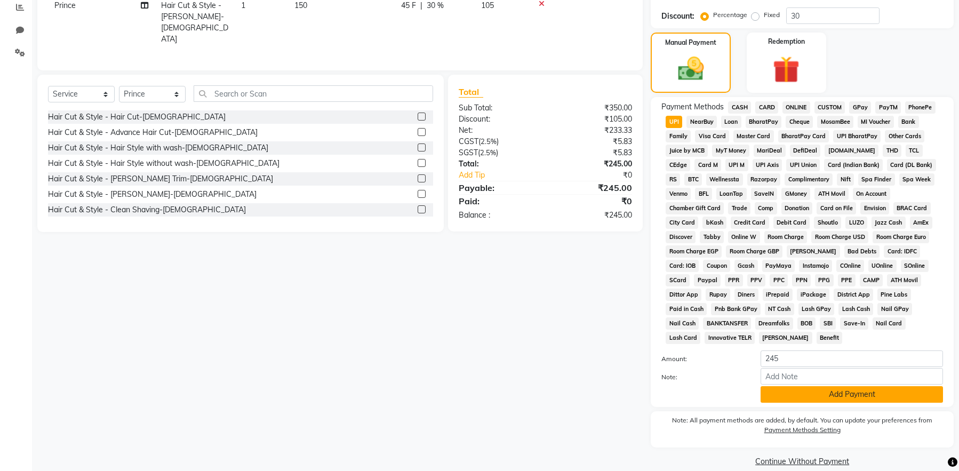
click at [775, 386] on button "Add Payment" at bounding box center [852, 394] width 182 height 17
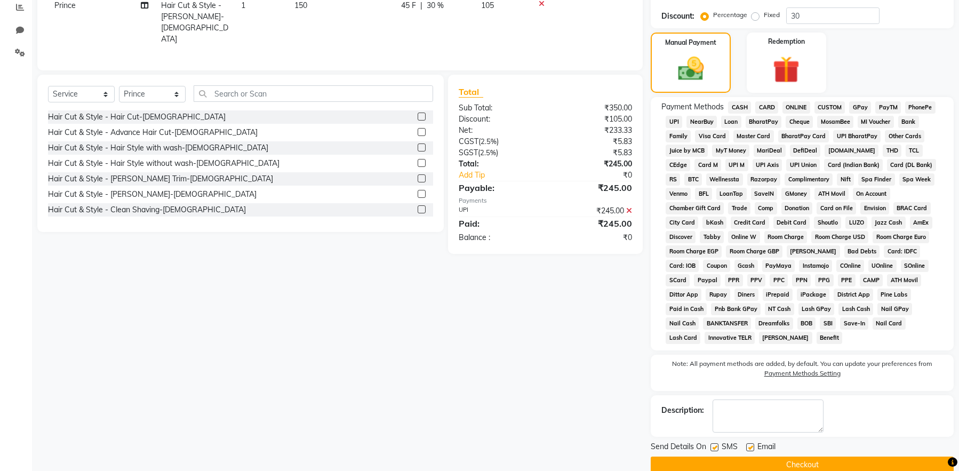
click at [819, 457] on button "Checkout" at bounding box center [802, 465] width 303 height 17
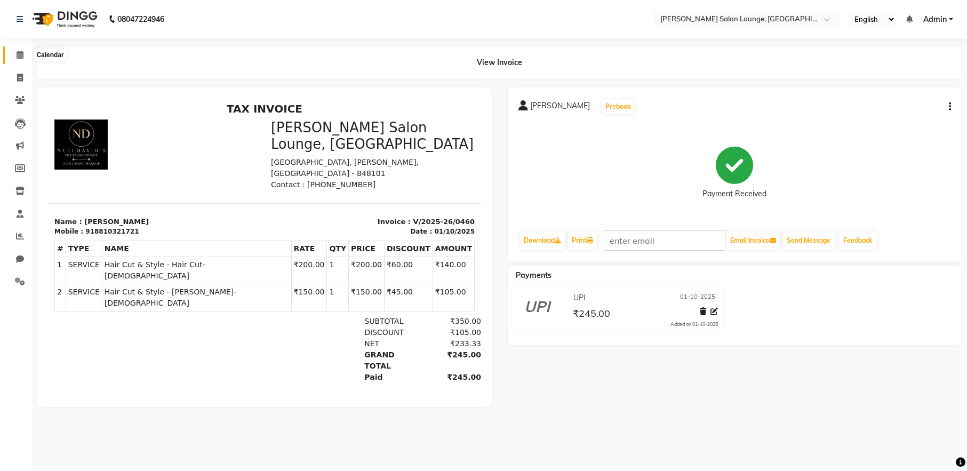
click at [20, 58] on icon at bounding box center [20, 55] width 7 height 8
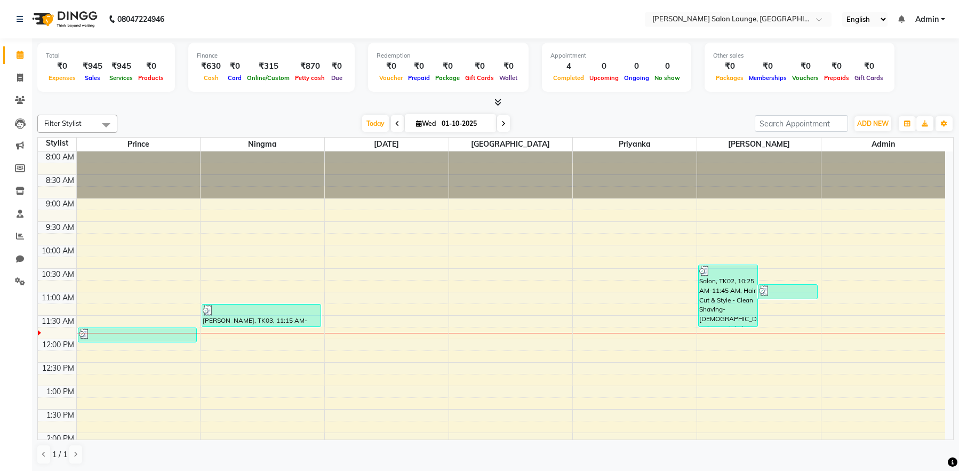
click at [73, 93] on div "Total ₹0 Expenses ₹945 Sales ₹945 Services ₹0 Products Finance ₹630 Cash ₹0 Car…" at bounding box center [495, 69] width 917 height 52
click at [23, 81] on span at bounding box center [20, 78] width 19 height 12
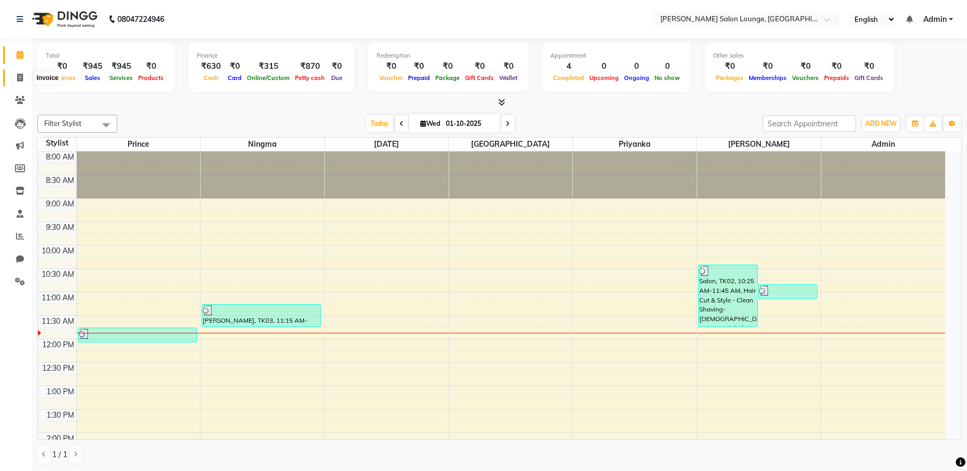
select select "service"
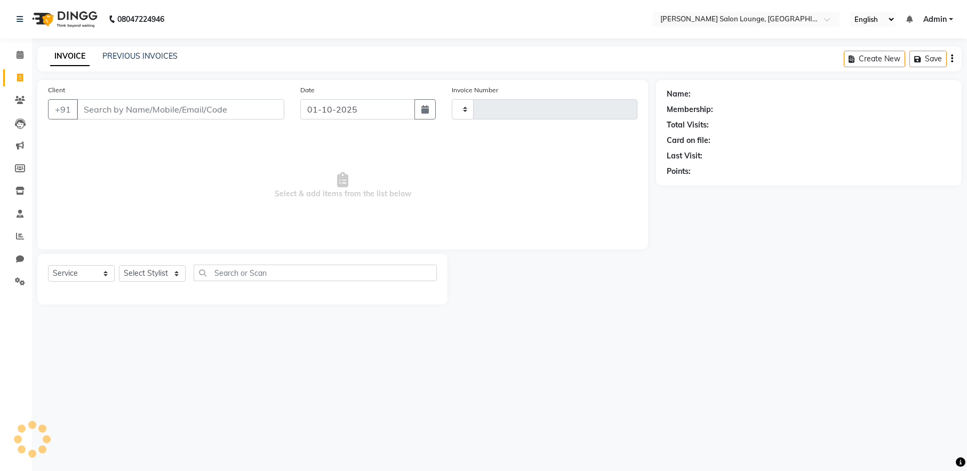
type input "0461"
select select "8909"
click at [17, 51] on icon at bounding box center [20, 55] width 7 height 8
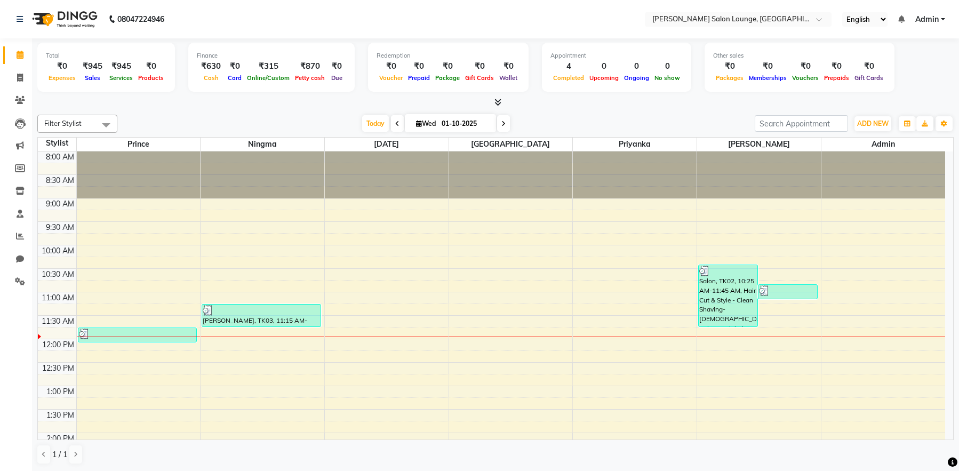
click at [38, 43] on div "Total ₹0 Expenses ₹945 Sales ₹945 Services ₹0 Products Finance ₹630 Cash ₹0 Car…" at bounding box center [495, 69] width 917 height 52
click at [18, 77] on icon at bounding box center [20, 78] width 6 height 8
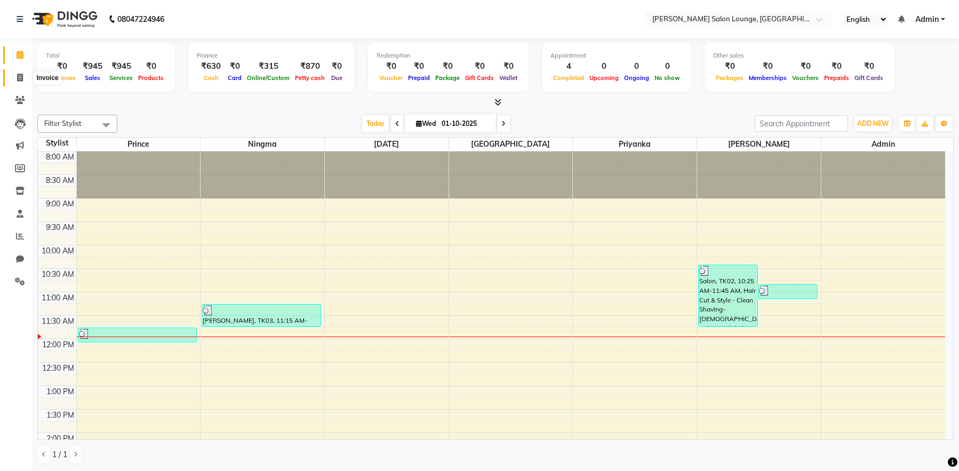
select select "service"
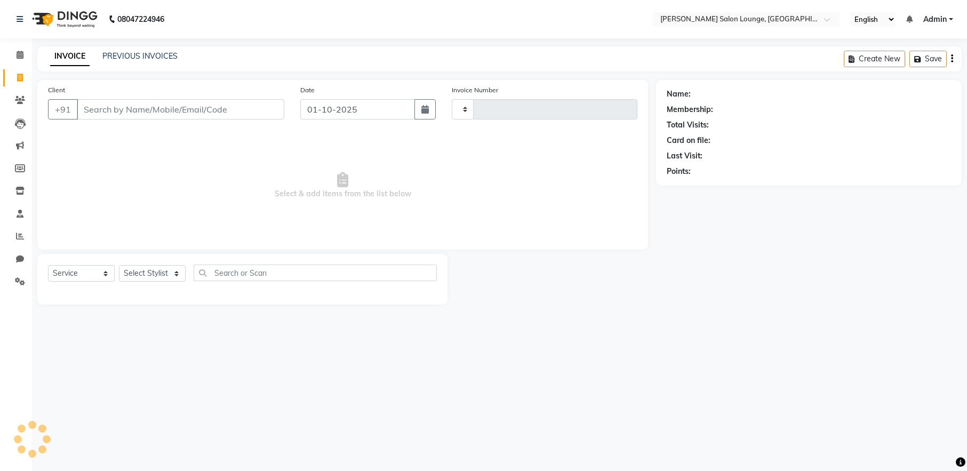
type input "0461"
select select "8909"
click at [133, 110] on input "Client" at bounding box center [181, 109] width 208 height 20
type input "9835019255"
click at [258, 114] on span "Add Client" at bounding box center [257, 109] width 42 height 11
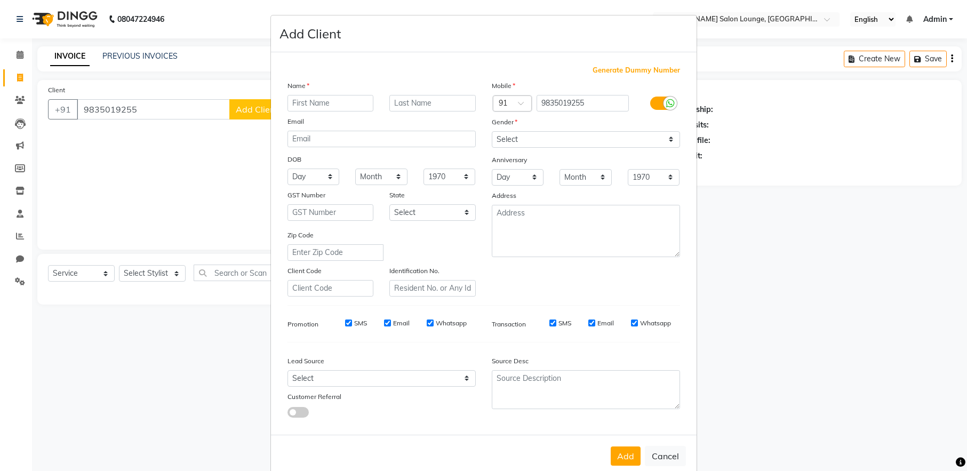
click at [331, 99] on input "text" at bounding box center [331, 103] width 86 height 17
type input "[PERSON_NAME]"
click at [445, 108] on input "text" at bounding box center [432, 103] width 86 height 17
type input "Choudhary"
click at [522, 141] on select "Select [DEMOGRAPHIC_DATA] [DEMOGRAPHIC_DATA] Other Prefer Not To Say" at bounding box center [586, 139] width 188 height 17
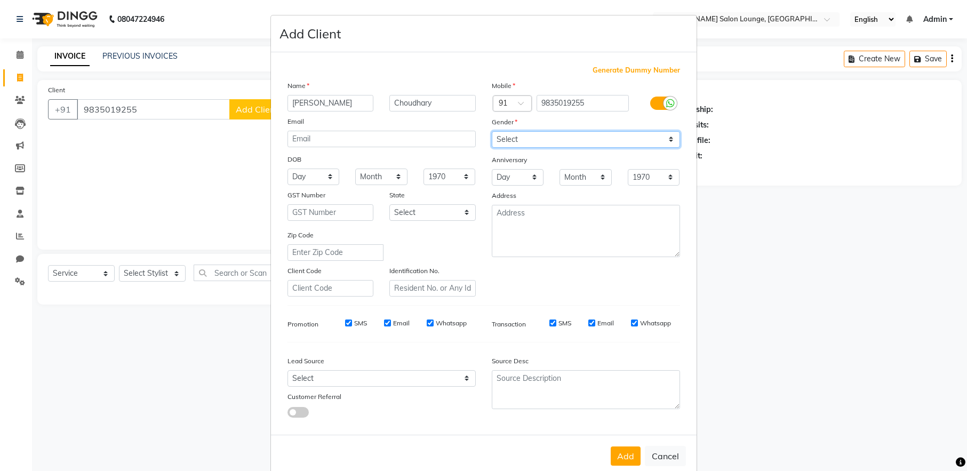
select select "[DEMOGRAPHIC_DATA]"
click at [492, 131] on select "Select [DEMOGRAPHIC_DATA] [DEMOGRAPHIC_DATA] Other Prefer Not To Say" at bounding box center [586, 139] width 188 height 17
click at [630, 454] on button "Add" at bounding box center [626, 456] width 30 height 19
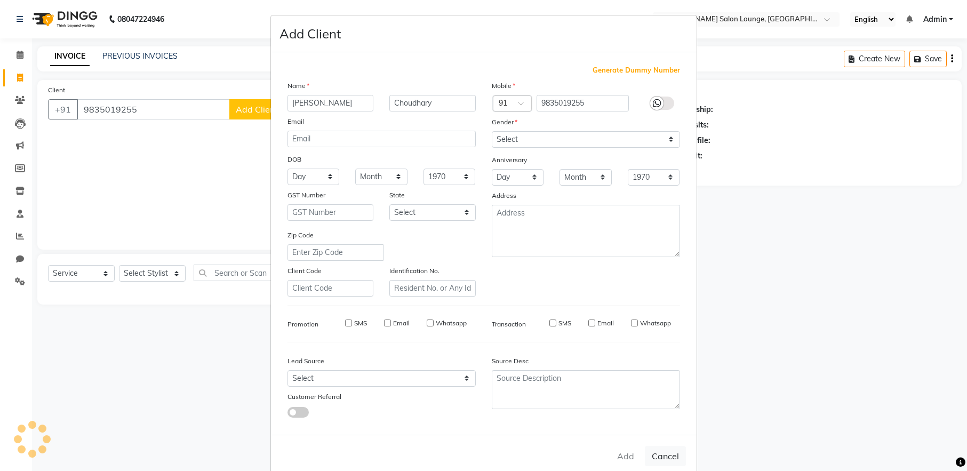
select select
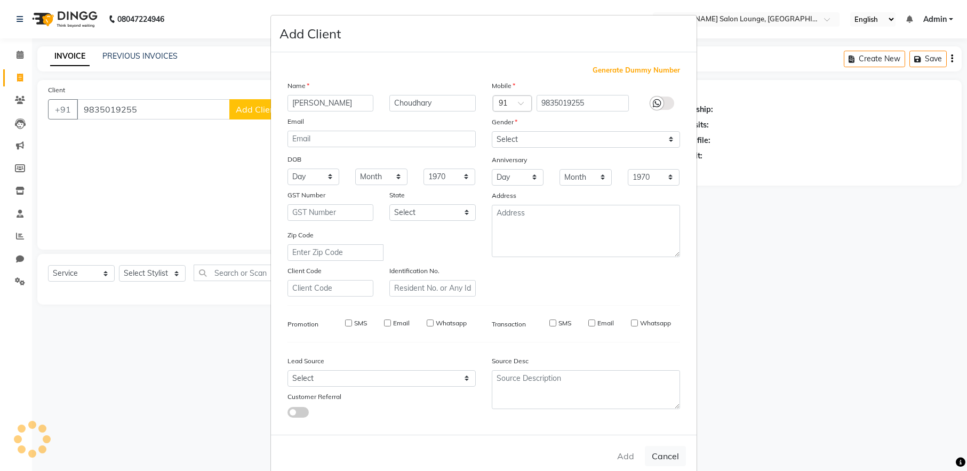
select select
checkbox input "false"
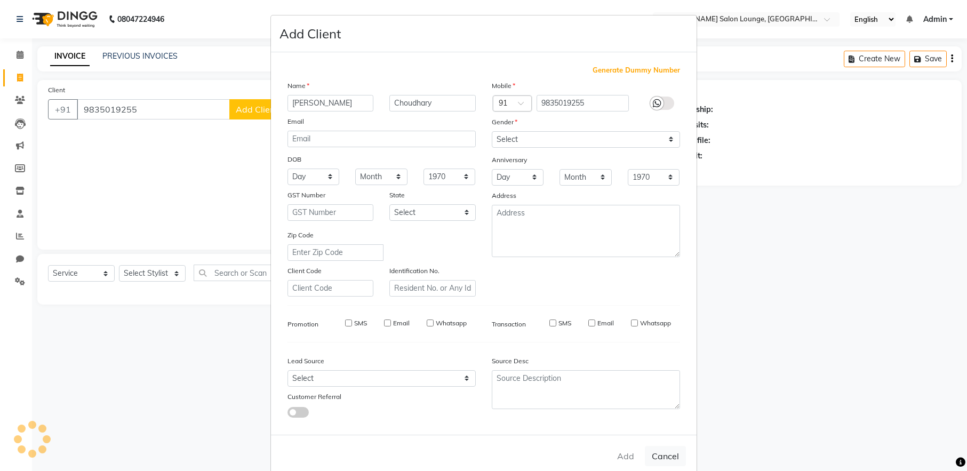
checkbox input "false"
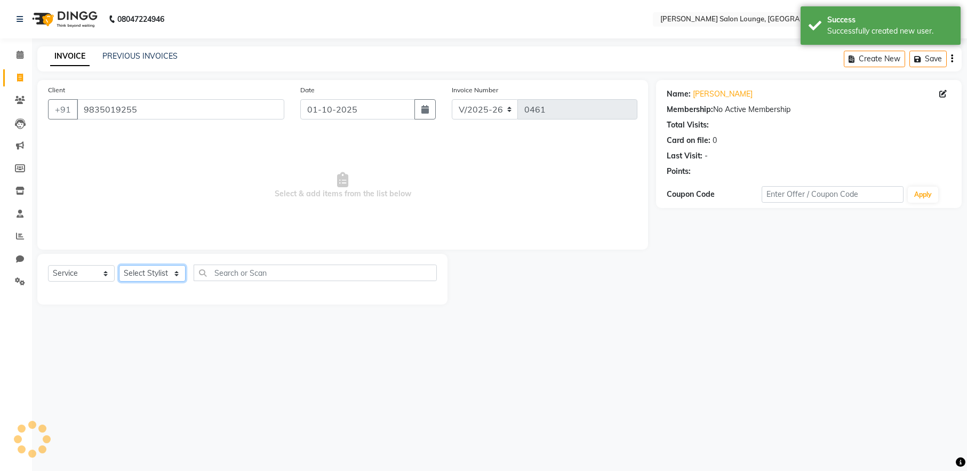
click at [174, 274] on select "Select Stylist [PERSON_NAME] Admin Ningma [PERSON_NAME] [PERSON_NAME][DATE]" at bounding box center [152, 273] width 67 height 17
select select "89950"
click at [119, 265] on select "Select Stylist [PERSON_NAME] Admin Ningma [PERSON_NAME] [PERSON_NAME][DATE]" at bounding box center [152, 273] width 67 height 17
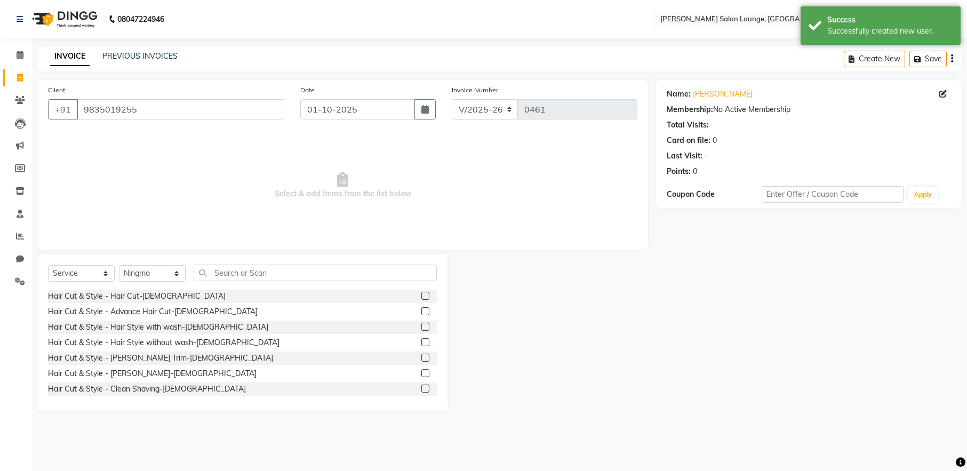
click at [421, 296] on label at bounding box center [425, 296] width 8 height 8
click at [421, 296] on input "checkbox" at bounding box center [424, 296] width 7 height 7
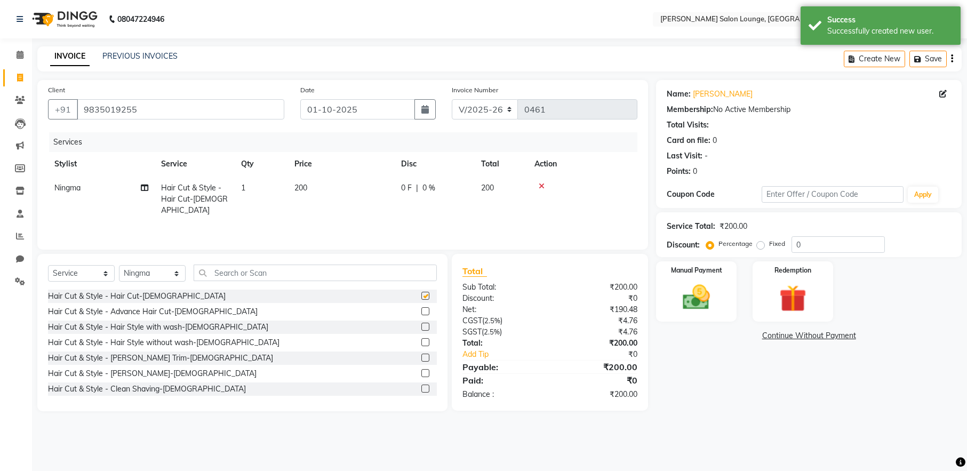
checkbox input "false"
click at [421, 375] on label at bounding box center [425, 373] width 8 height 8
click at [421, 375] on input "checkbox" at bounding box center [424, 373] width 7 height 7
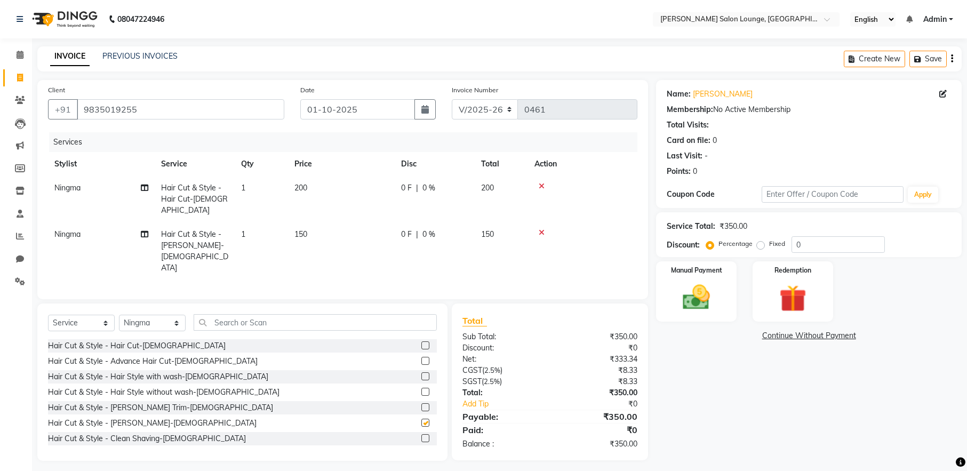
checkbox input "false"
click at [161, 315] on select "Select Stylist [PERSON_NAME] Admin Ningma [PERSON_NAME] [PERSON_NAME][DATE]" at bounding box center [152, 323] width 67 height 17
select select "91731"
click at [119, 315] on select "Select Stylist [PERSON_NAME] Admin Ningma [PERSON_NAME] [PERSON_NAME][DATE]" at bounding box center [152, 323] width 67 height 17
click at [421, 434] on label at bounding box center [425, 438] width 8 height 8
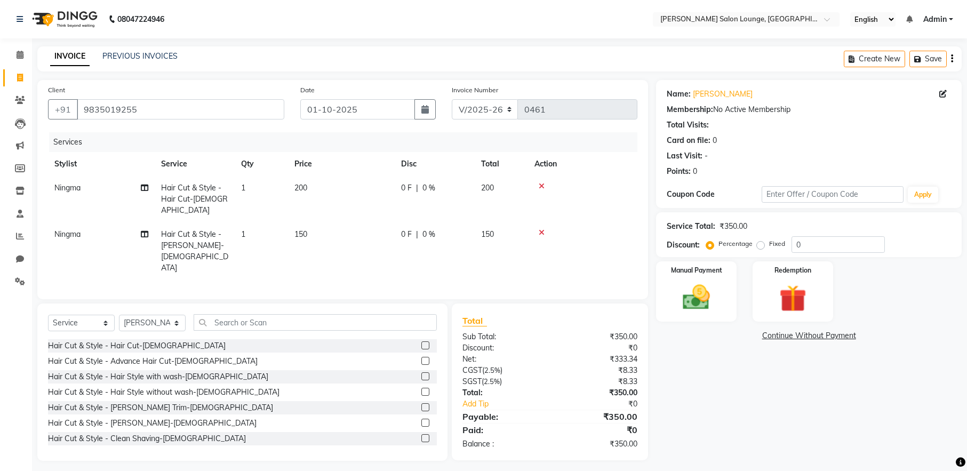
click at [421, 435] on input "checkbox" at bounding box center [424, 438] width 7 height 7
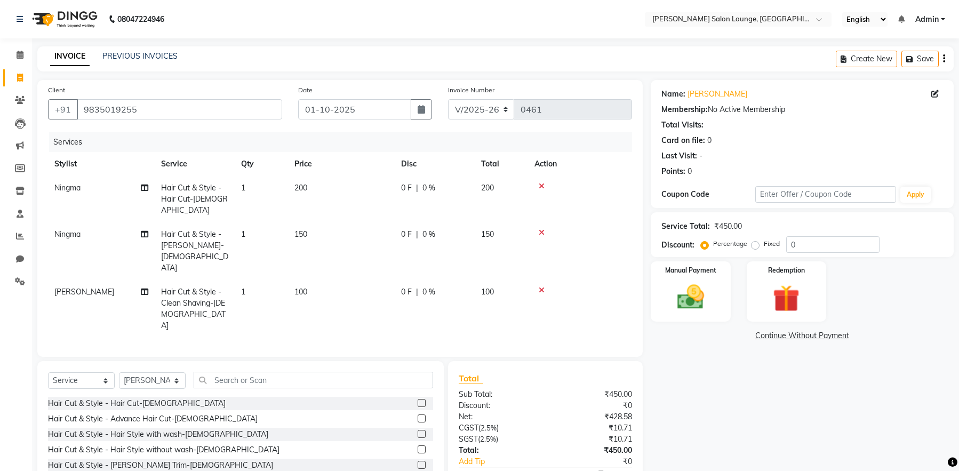
checkbox input "false"
click at [793, 244] on input "0" at bounding box center [832, 244] width 93 height 17
click at [698, 398] on div "Name: [PERSON_NAME] Membership: No Active Membership Total Visits: Card on file…" at bounding box center [806, 299] width 311 height 439
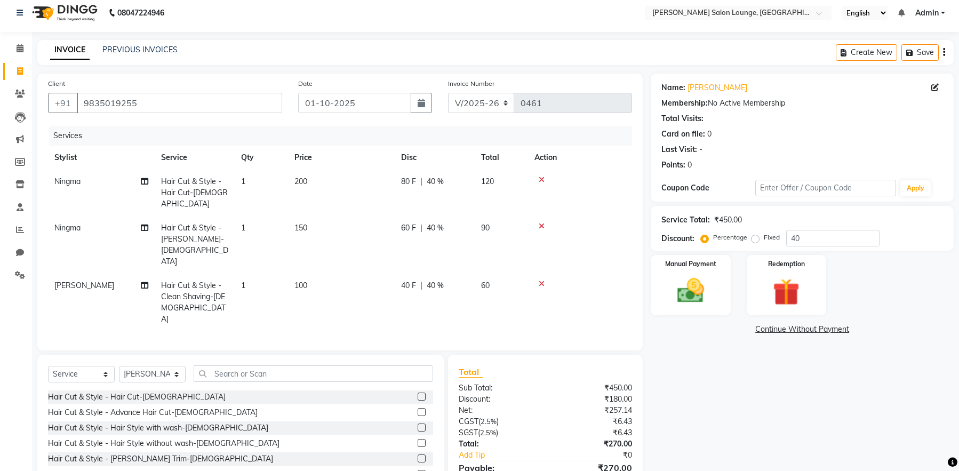
scroll to position [15, 0]
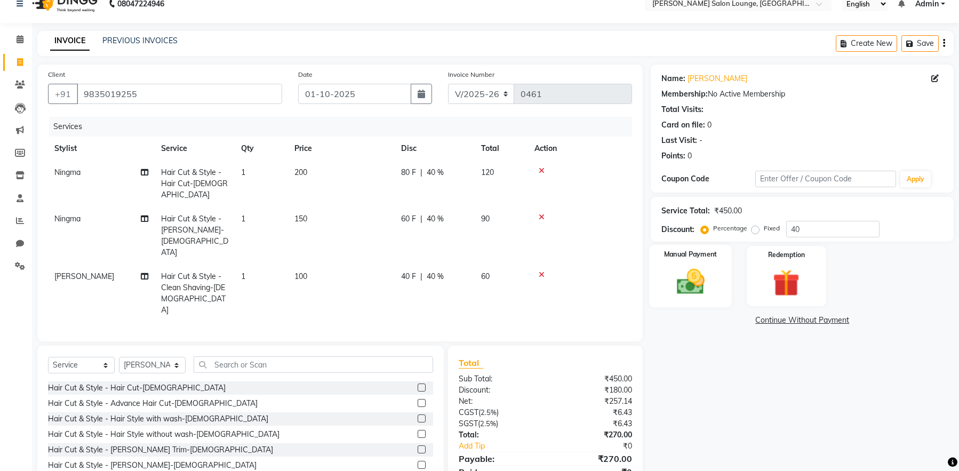
click at [686, 291] on img at bounding box center [690, 282] width 45 height 32
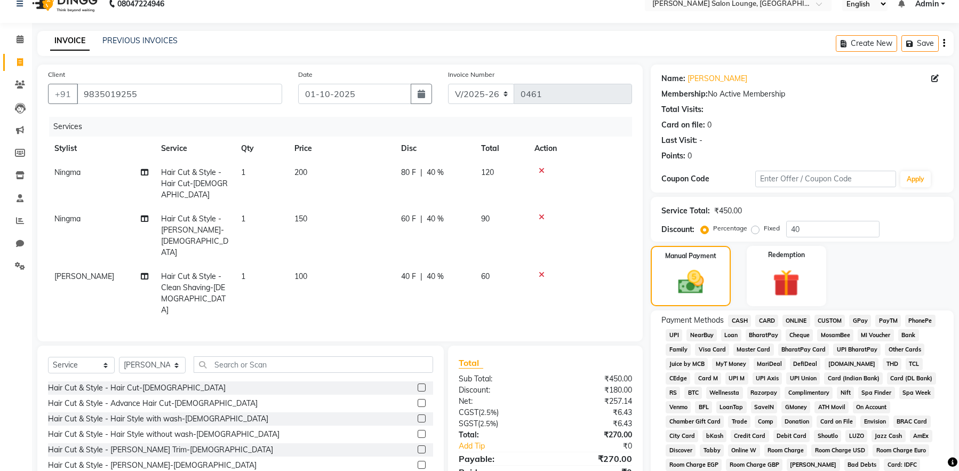
click at [744, 323] on span "CASH" at bounding box center [739, 321] width 23 height 12
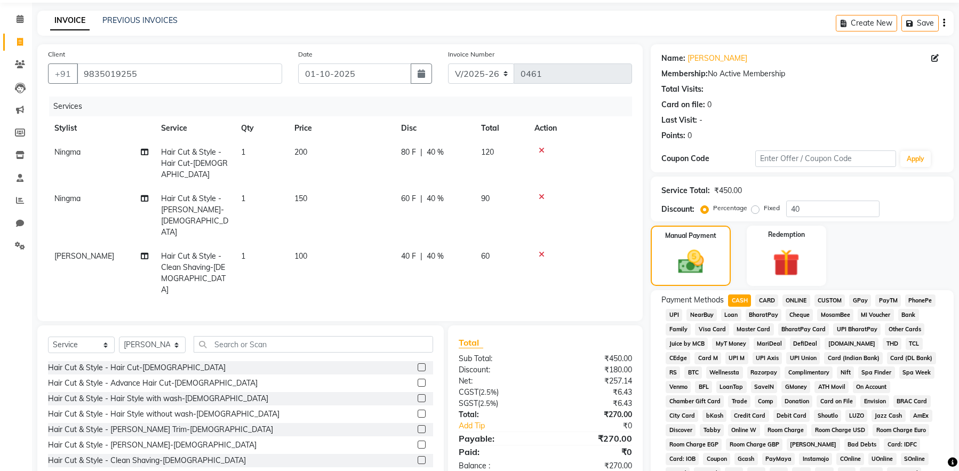
scroll to position [38, 0]
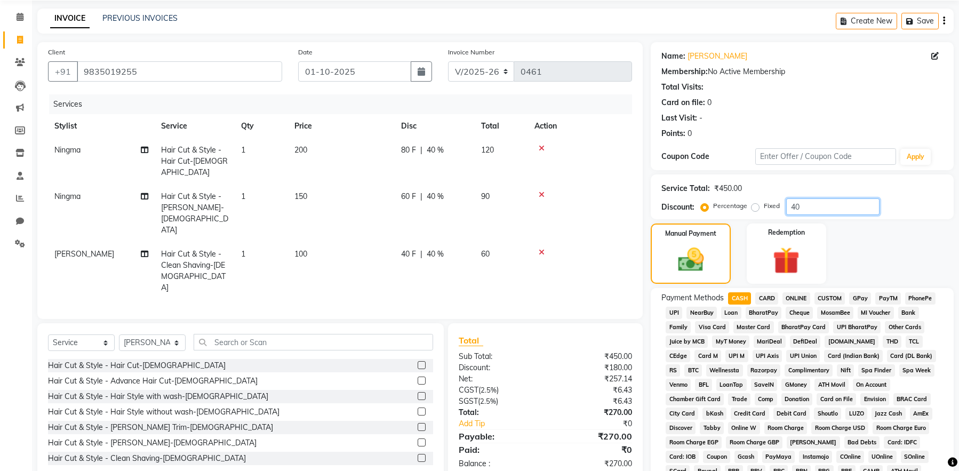
click at [795, 206] on input "40" at bounding box center [832, 206] width 93 height 17
type input "40"
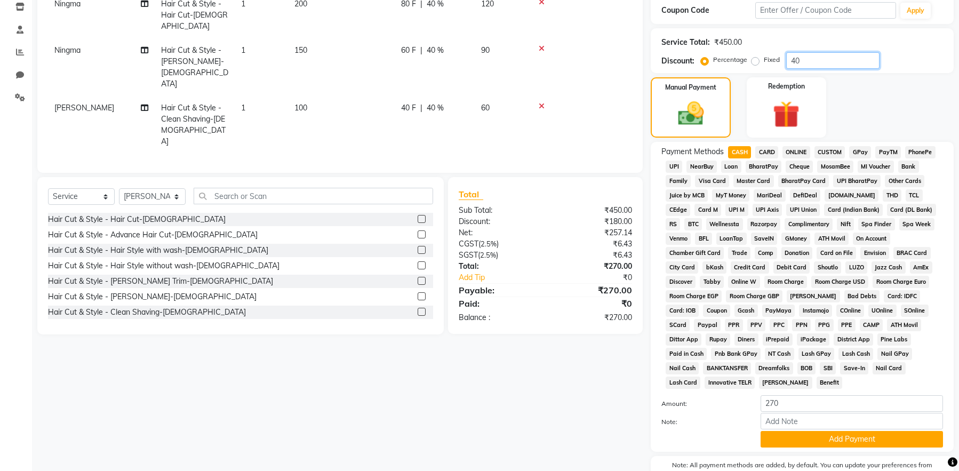
scroll to position [229, 0]
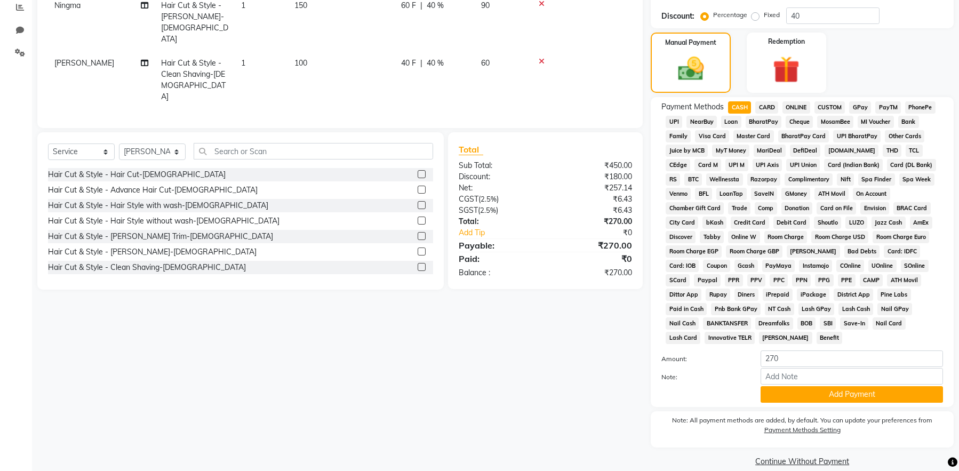
click at [734, 108] on span "CASH" at bounding box center [739, 107] width 23 height 12
click at [807, 386] on button "Add Payment" at bounding box center [852, 394] width 182 height 17
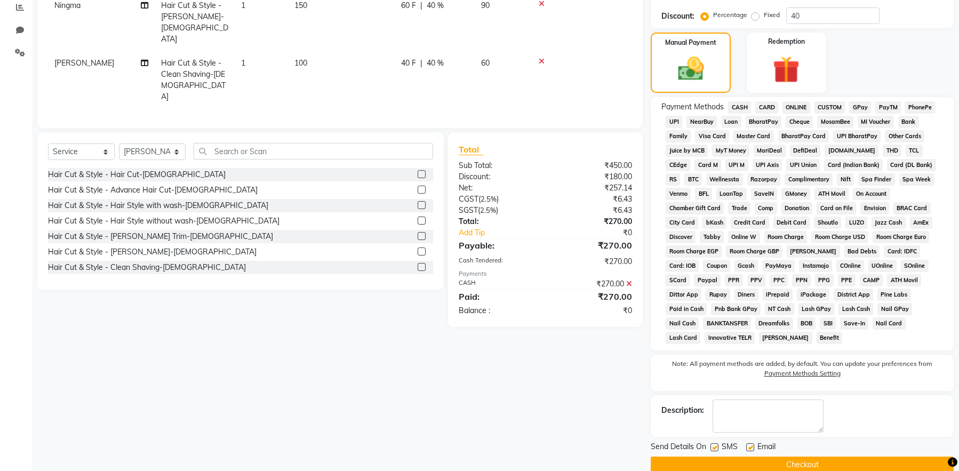
click at [792, 457] on button "Checkout" at bounding box center [802, 465] width 303 height 17
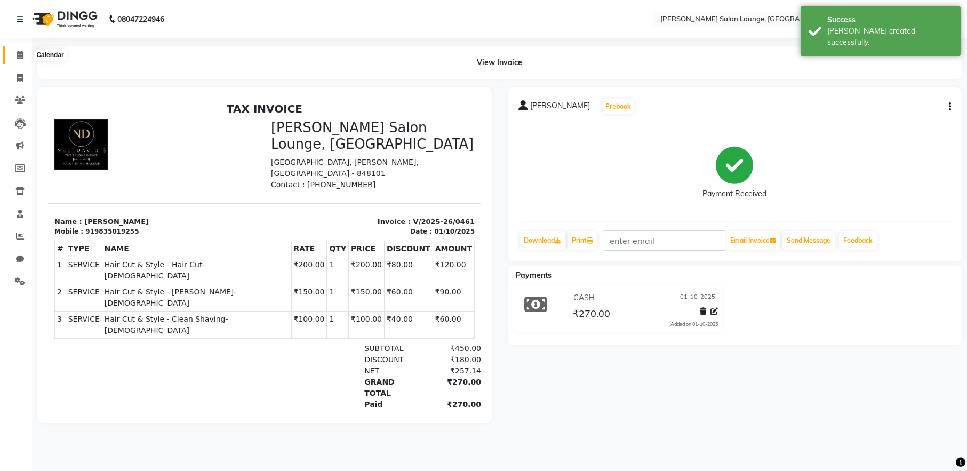
click at [22, 54] on icon at bounding box center [20, 55] width 7 height 8
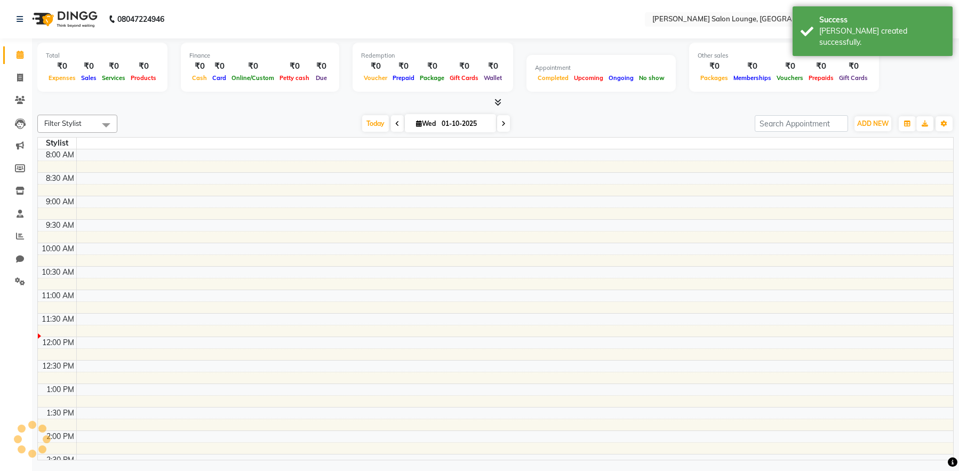
scroll to position [141, 0]
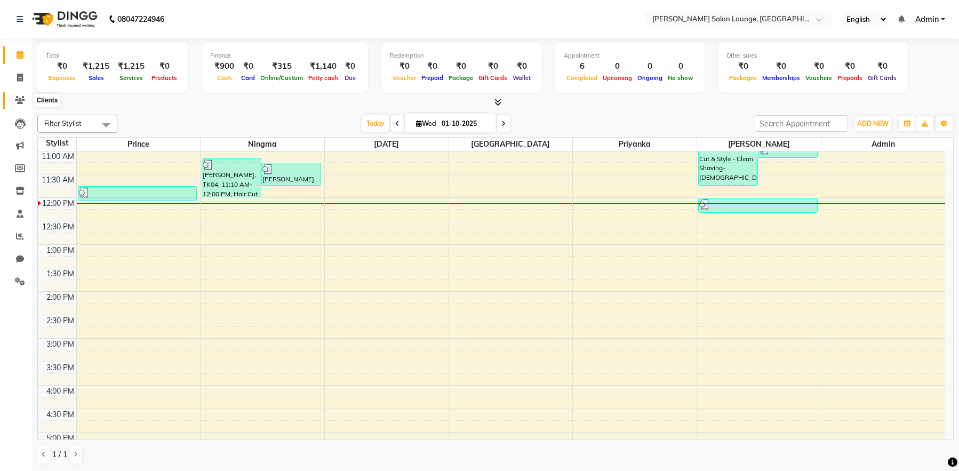
click at [15, 99] on icon at bounding box center [20, 100] width 10 height 8
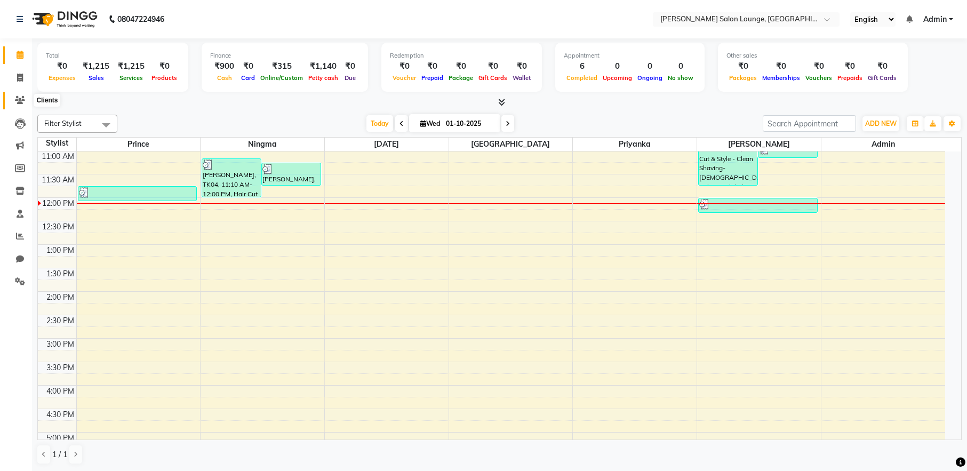
click at [15, 99] on icon at bounding box center [20, 100] width 10 height 8
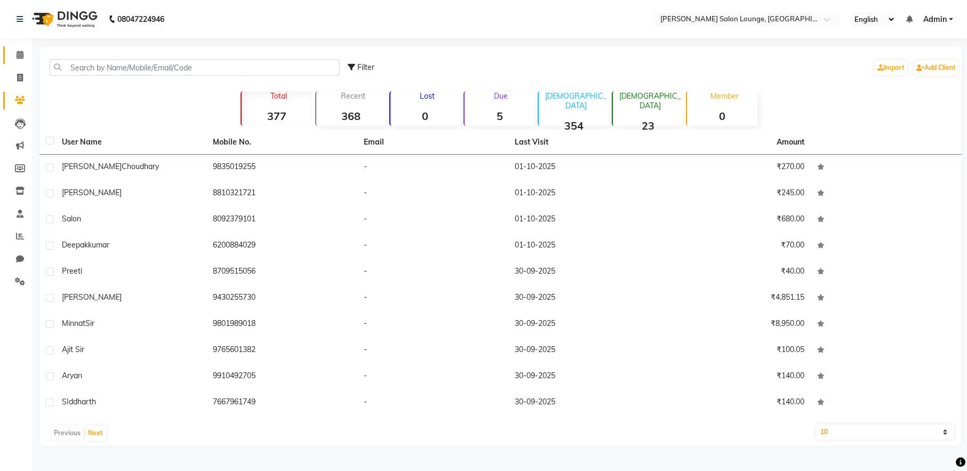
click at [24, 56] on span at bounding box center [20, 55] width 19 height 12
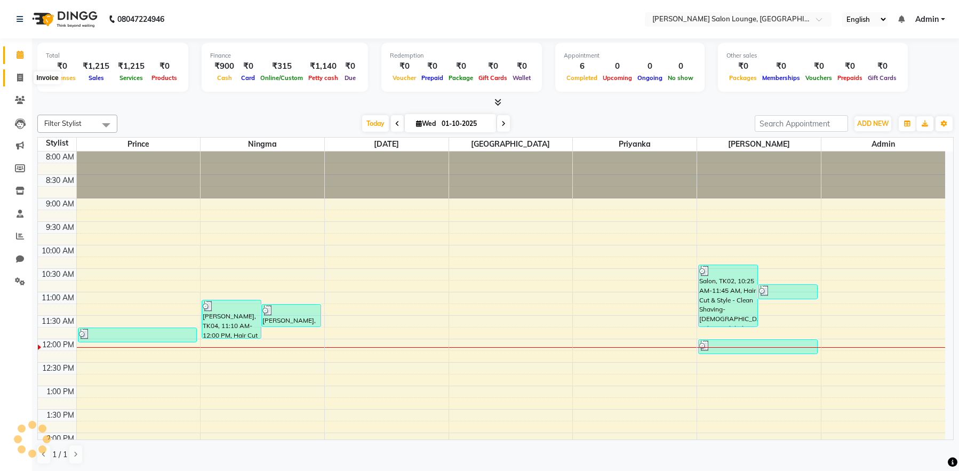
click at [20, 79] on icon at bounding box center [20, 78] width 6 height 8
select select "service"
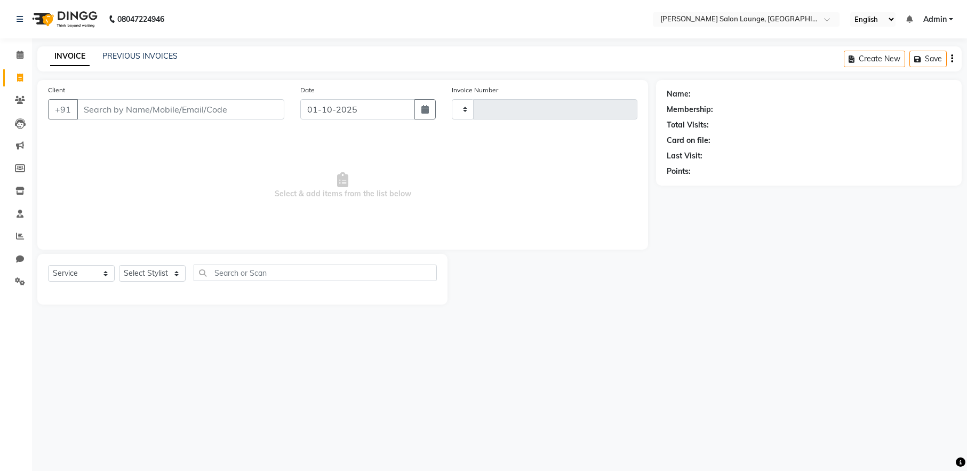
type input "0462"
select select "8909"
